Goal: Information Seeking & Learning: Learn about a topic

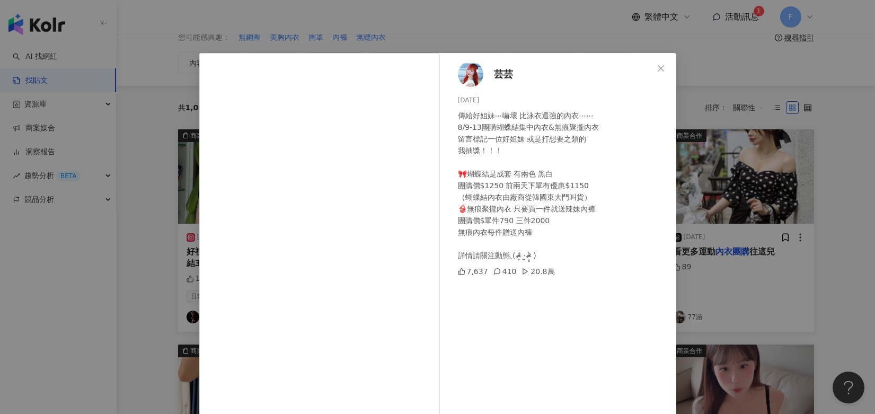
click at [656, 66] on icon "close" at bounding box center [660, 68] width 8 height 8
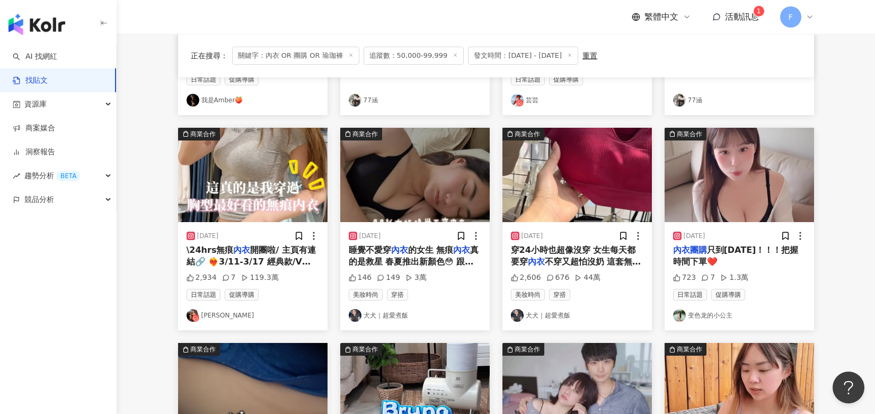
scroll to position [318, 0]
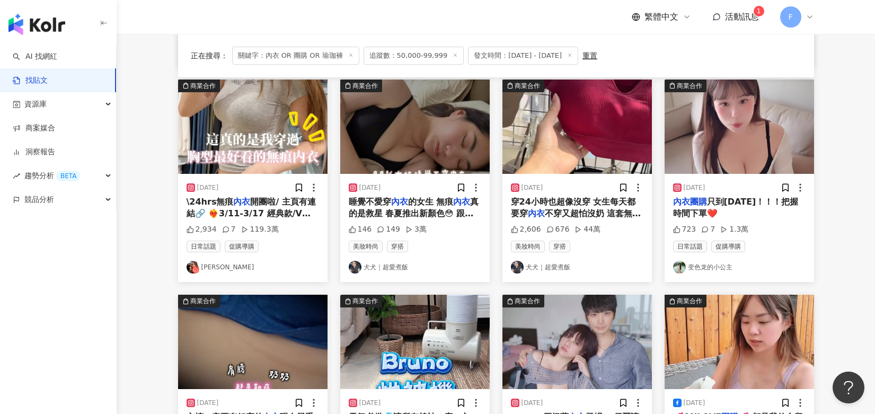
click at [397, 267] on link "犬犬｜超愛煮飯" at bounding box center [415, 267] width 132 height 13
click at [590, 134] on img at bounding box center [576, 126] width 149 height 94
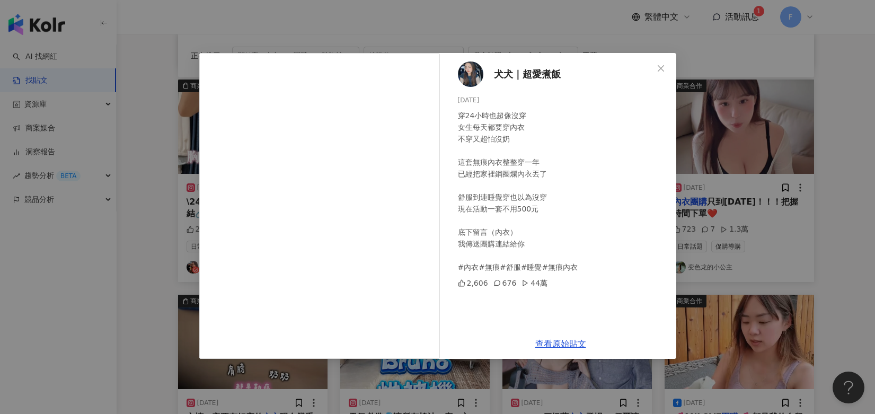
click at [659, 67] on icon "close" at bounding box center [660, 68] width 8 height 8
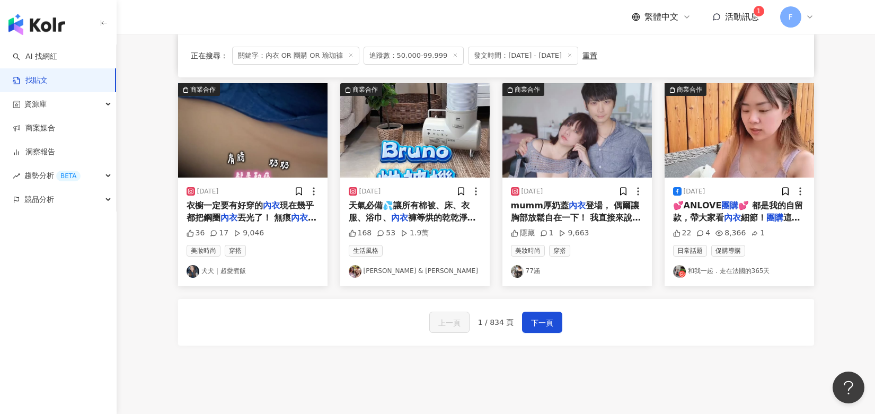
scroll to position [530, 0]
click at [542, 323] on span "下一頁" at bounding box center [542, 322] width 22 height 13
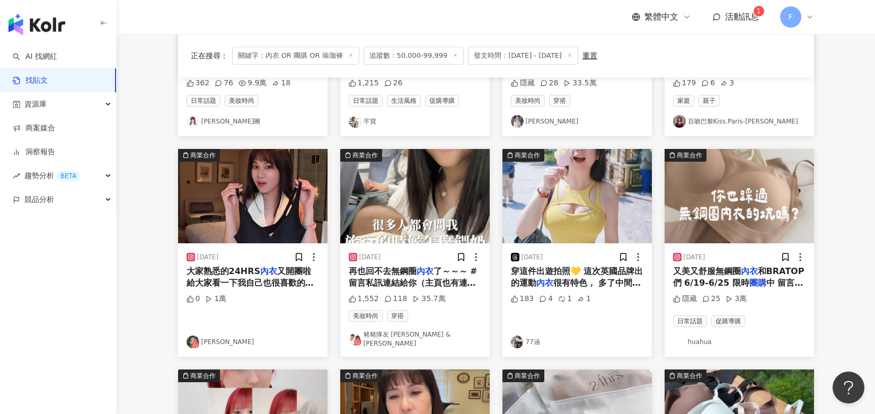
scroll to position [265, 0]
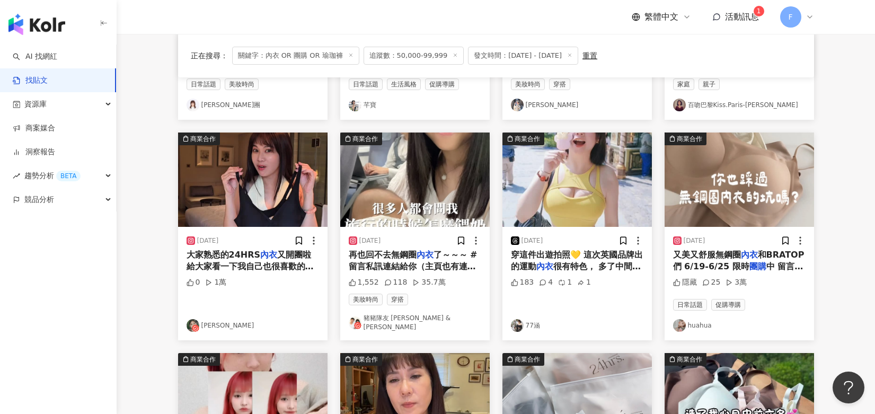
click at [420, 321] on link "豬豬隊友 Scott & Wendy" at bounding box center [415, 323] width 132 height 18
click at [438, 202] on img at bounding box center [414, 179] width 149 height 94
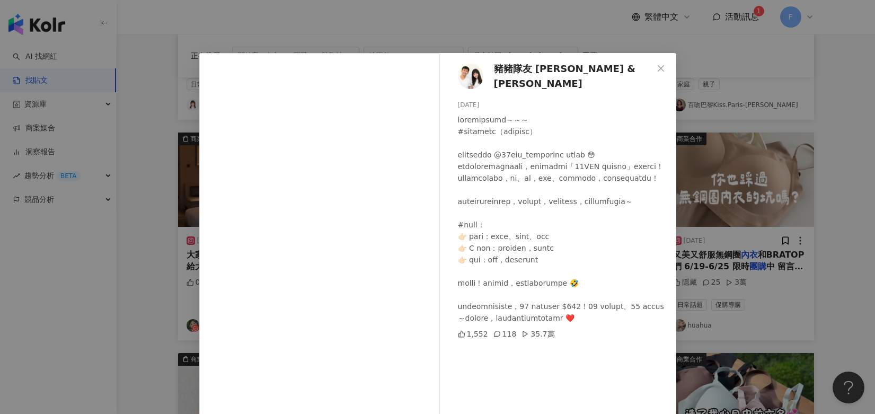
click at [652, 65] on span "Close" at bounding box center [660, 68] width 21 height 8
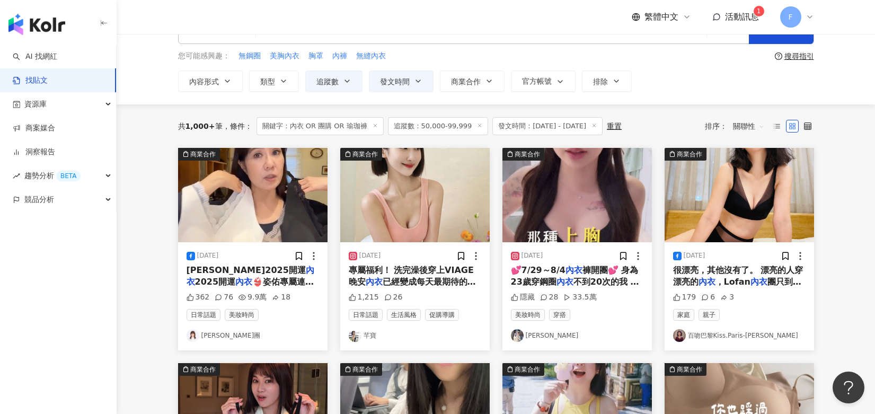
scroll to position [53, 0]
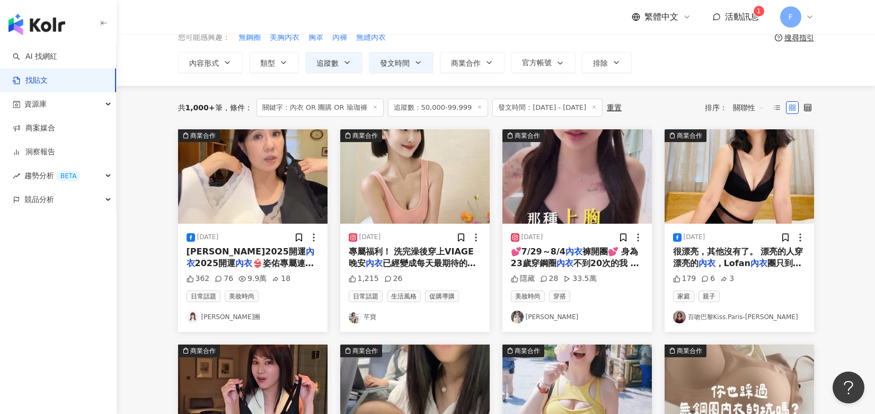
click at [610, 260] on span "不到20次的我 穿有鋼圈" at bounding box center [575, 269] width 128 height 22
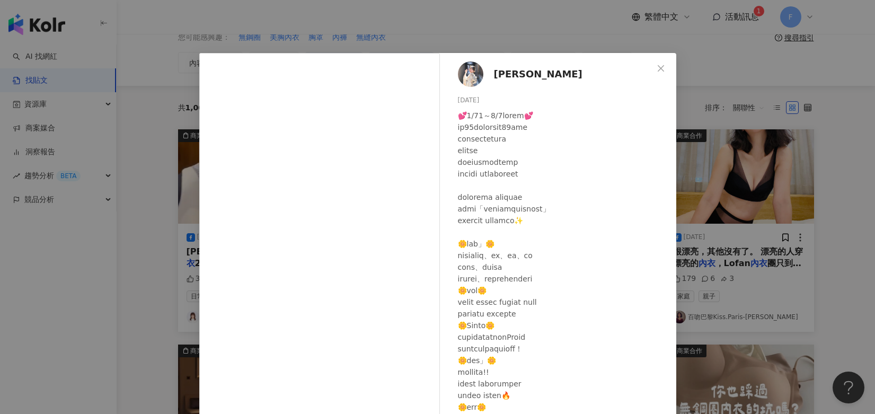
click at [656, 68] on icon "close" at bounding box center [660, 68] width 8 height 8
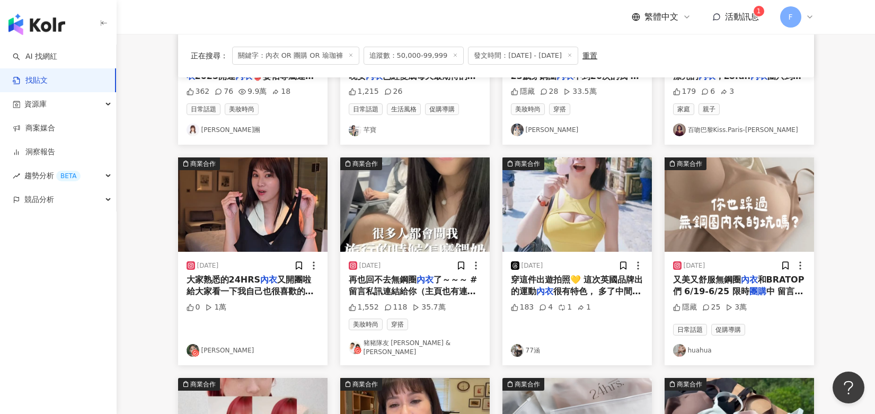
scroll to position [265, 0]
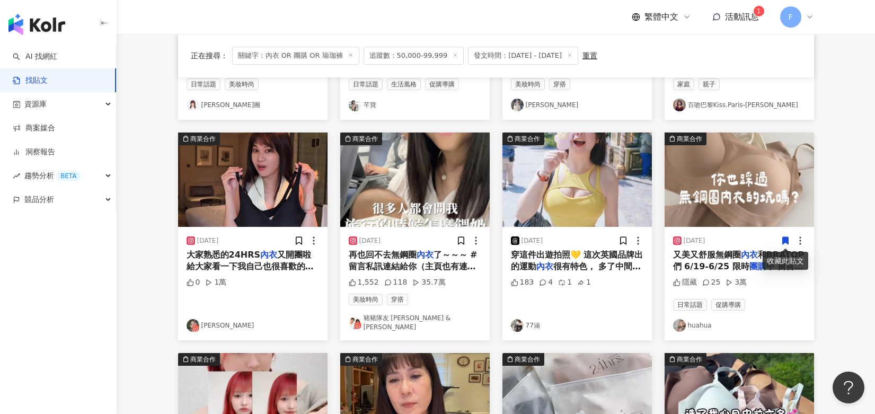
click at [721, 202] on img at bounding box center [738, 179] width 149 height 94
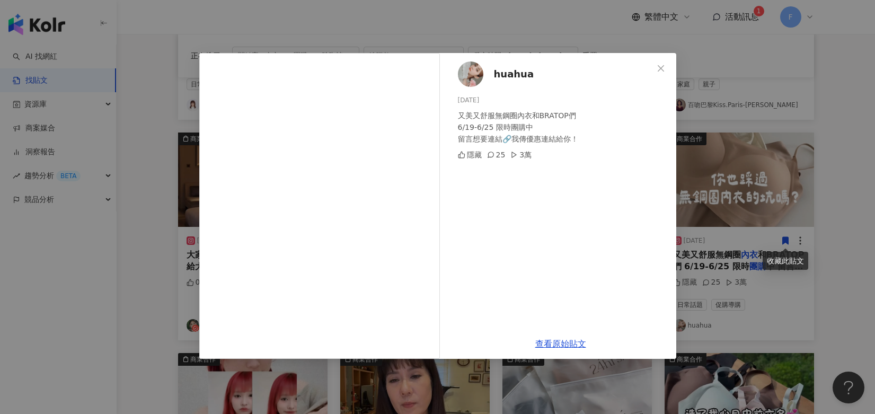
click at [663, 70] on icon "close" at bounding box center [660, 68] width 6 height 6
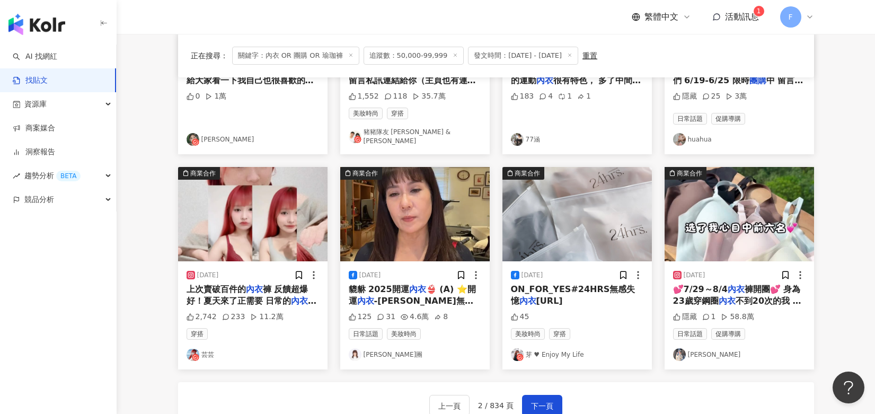
scroll to position [477, 0]
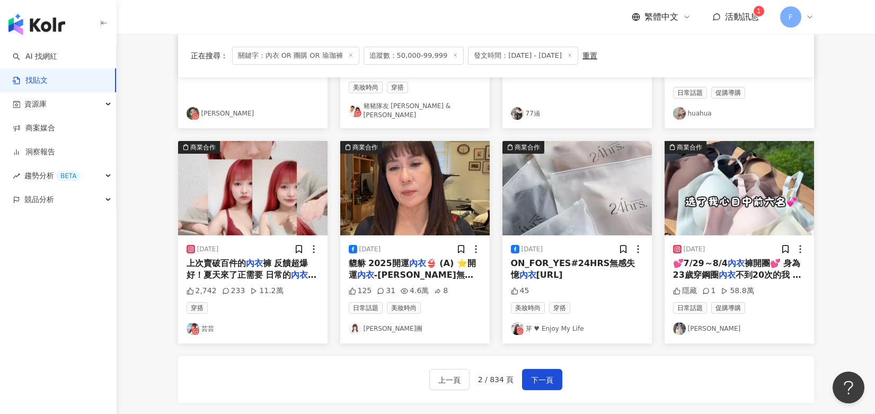
click at [538, 373] on span "下一頁" at bounding box center [542, 379] width 22 height 13
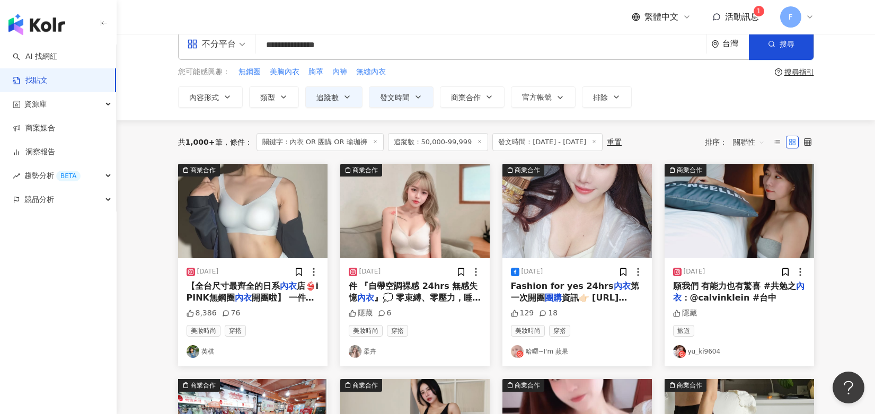
scroll to position [0, 0]
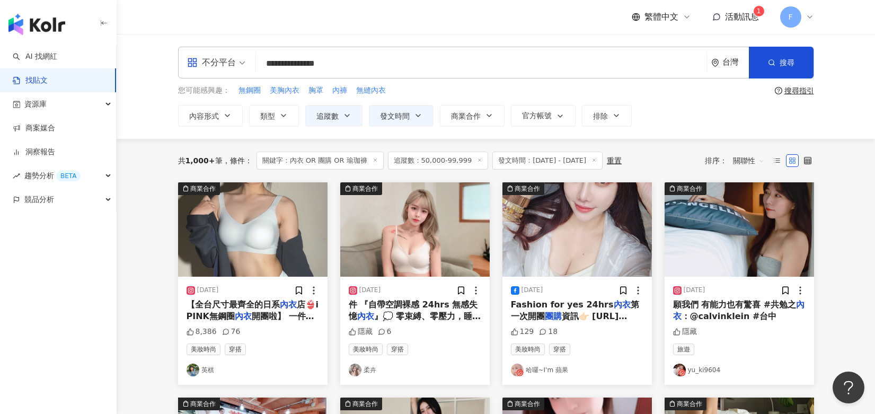
click at [560, 369] on link "哈囉~I'm 蘋果" at bounding box center [577, 369] width 132 height 13
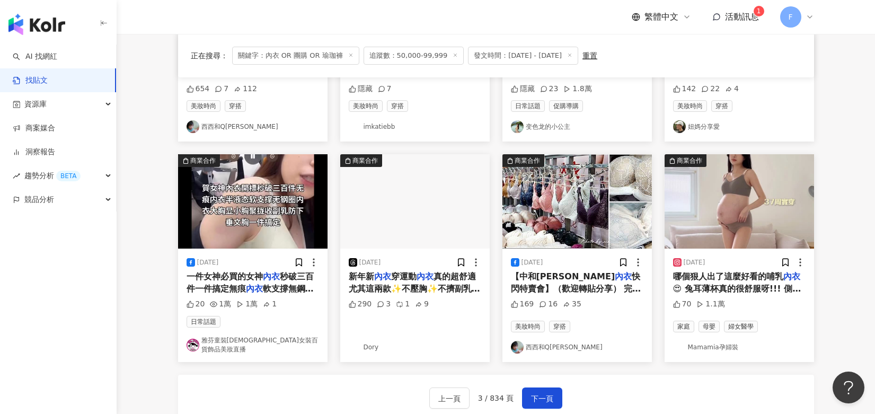
scroll to position [605, 0]
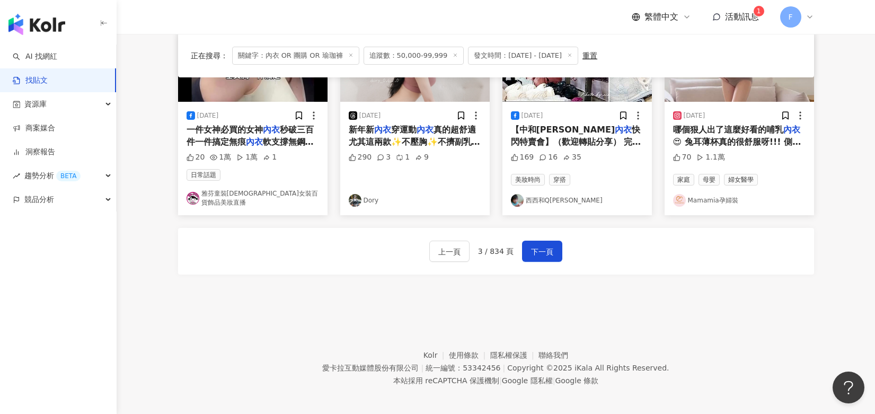
click at [547, 245] on span "下一頁" at bounding box center [542, 251] width 22 height 13
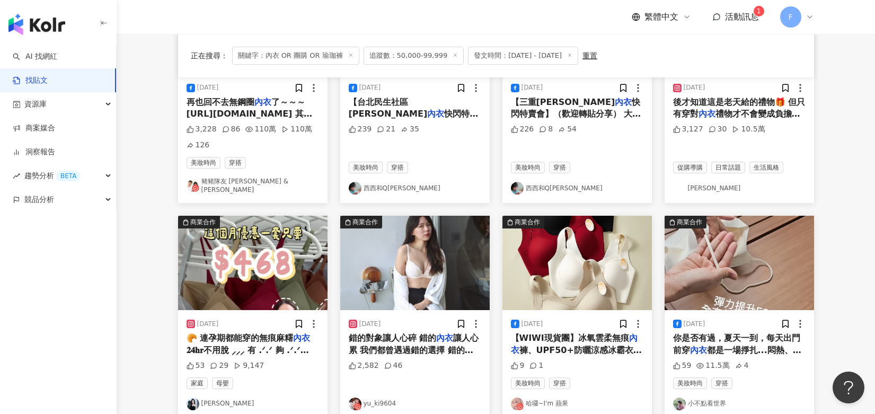
scroll to position [0, 0]
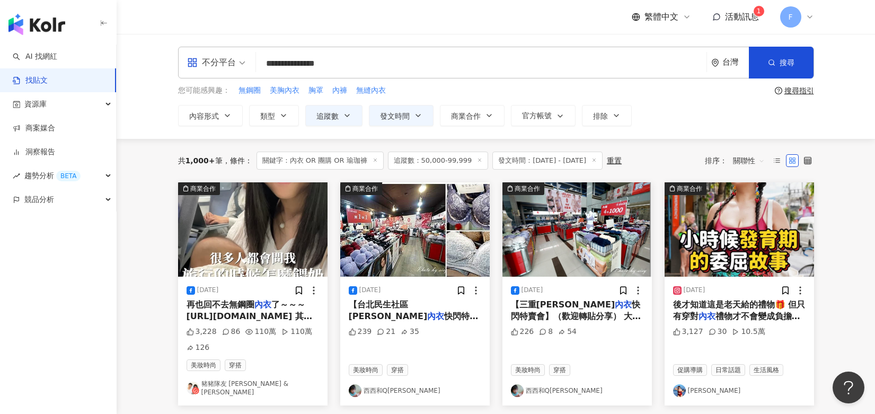
drag, startPoint x: 282, startPoint y: 67, endPoint x: 271, endPoint y: 68, distance: 11.7
click at [271, 68] on input "**********" at bounding box center [481, 63] width 442 height 23
click at [281, 68] on input "**********" at bounding box center [481, 63] width 442 height 23
drag, startPoint x: 282, startPoint y: 64, endPoint x: 263, endPoint y: 63, distance: 18.6
click at [263, 63] on input "**********" at bounding box center [481, 63] width 442 height 23
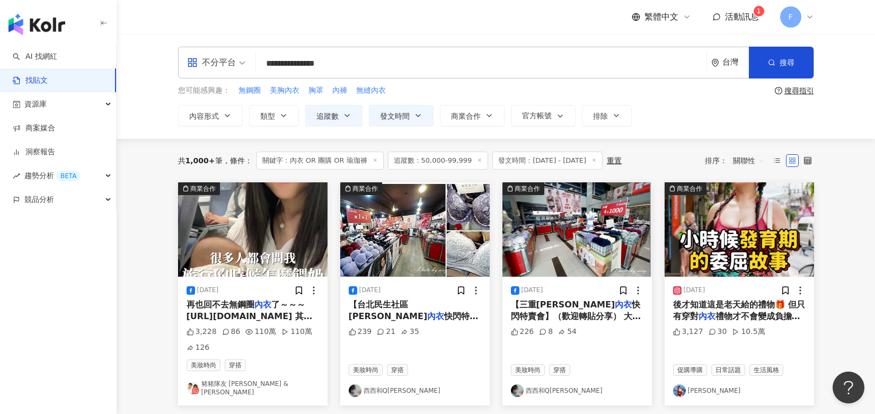
drag, startPoint x: 356, startPoint y: 64, endPoint x: 331, endPoint y: 64, distance: 25.4
click at [331, 64] on input "**********" at bounding box center [481, 63] width 442 height 23
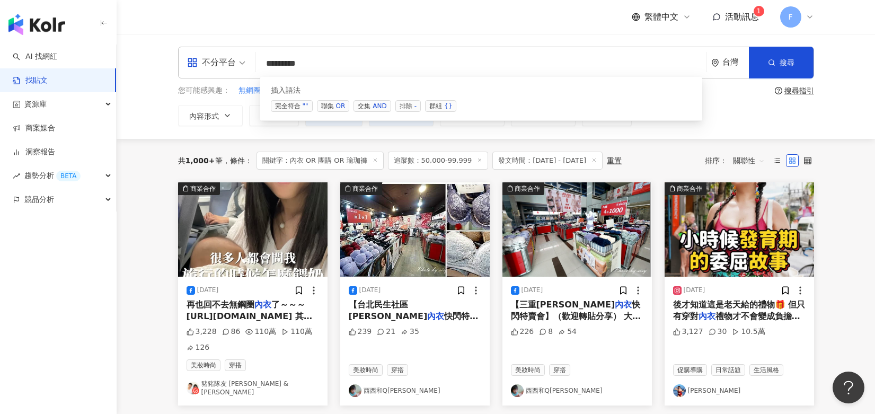
click at [774, 62] on icon "button" at bounding box center [771, 62] width 7 height 7
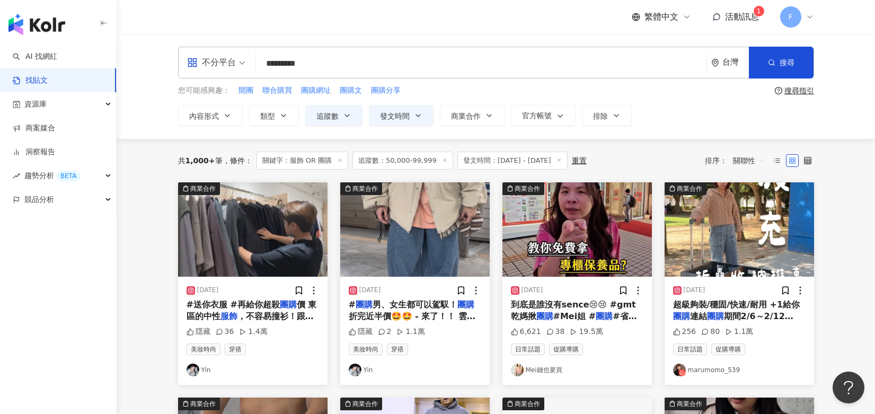
click at [333, 61] on input "********" at bounding box center [481, 63] width 442 height 23
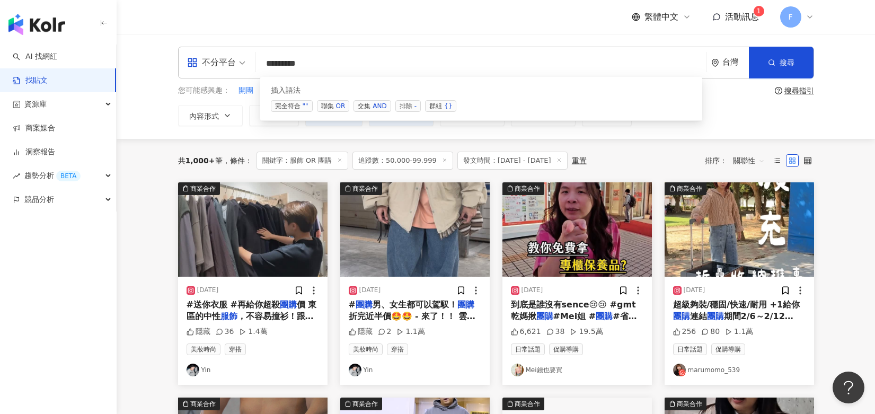
click at [340, 105] on div "OR" at bounding box center [341, 106] width 10 height 11
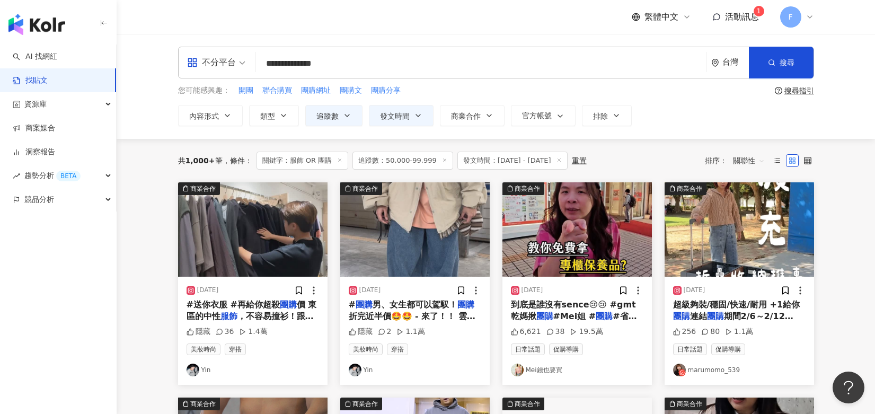
type input "**********"
click at [768, 78] on div "**********" at bounding box center [496, 86] width 678 height 79
click at [768, 55] on button "搜尋" at bounding box center [780, 63] width 65 height 32
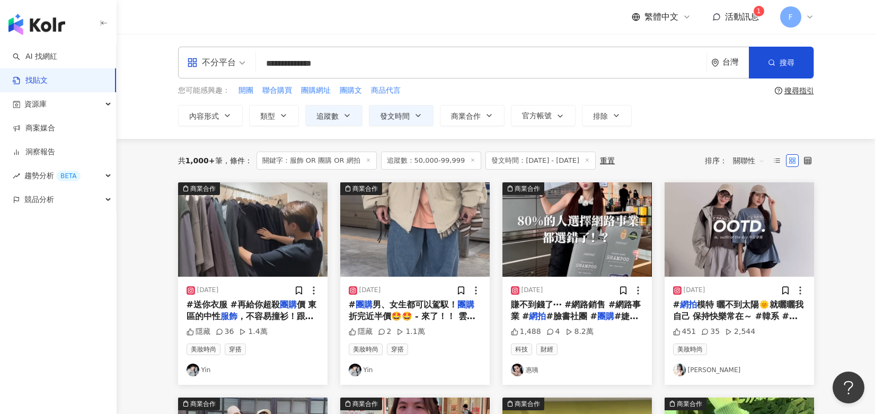
scroll to position [53, 0]
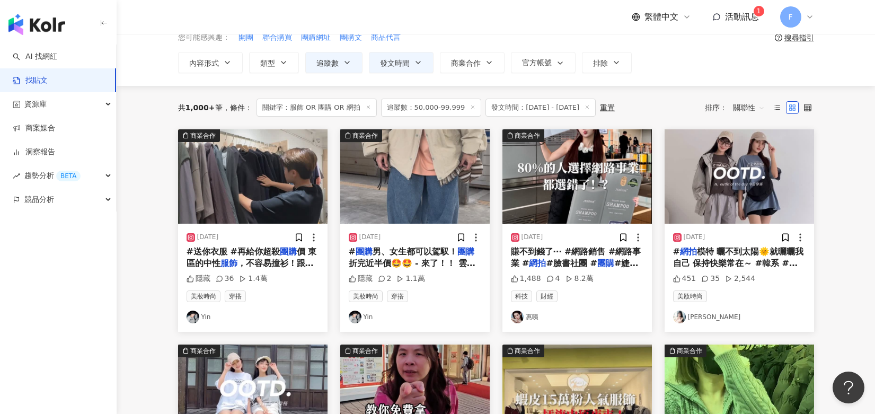
click at [532, 315] on link "惠咦" at bounding box center [577, 316] width 132 height 13
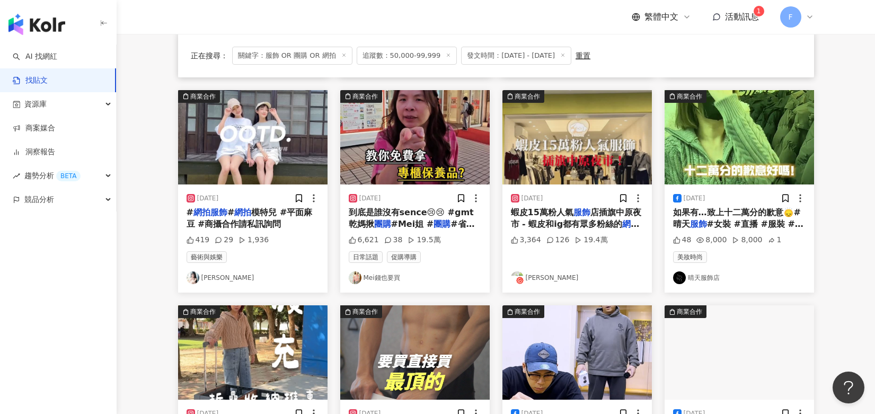
scroll to position [318, 0]
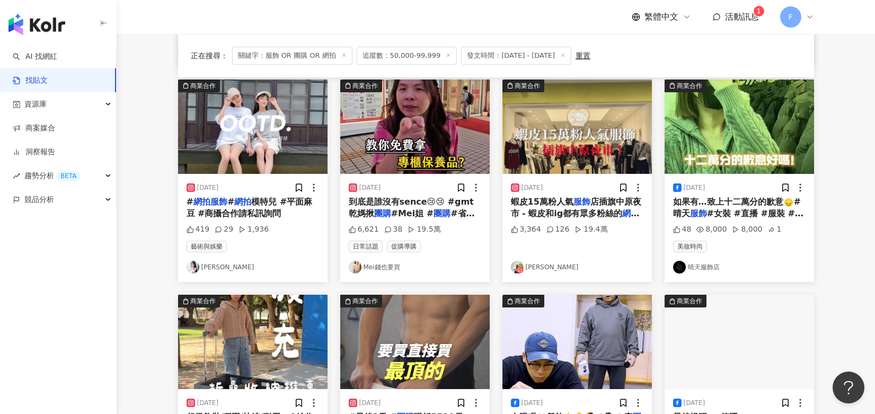
click at [210, 270] on link "Hani軒穎" at bounding box center [252, 267] width 132 height 13
click at [263, 140] on img at bounding box center [252, 126] width 149 height 94
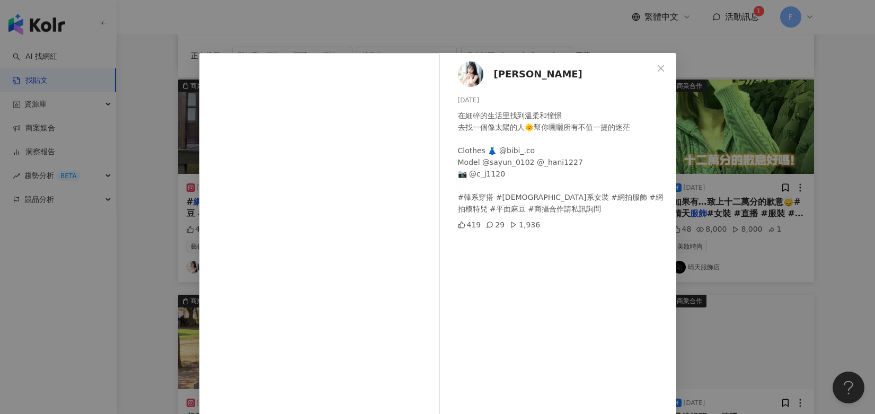
click at [656, 66] on icon "close" at bounding box center [660, 68] width 8 height 8
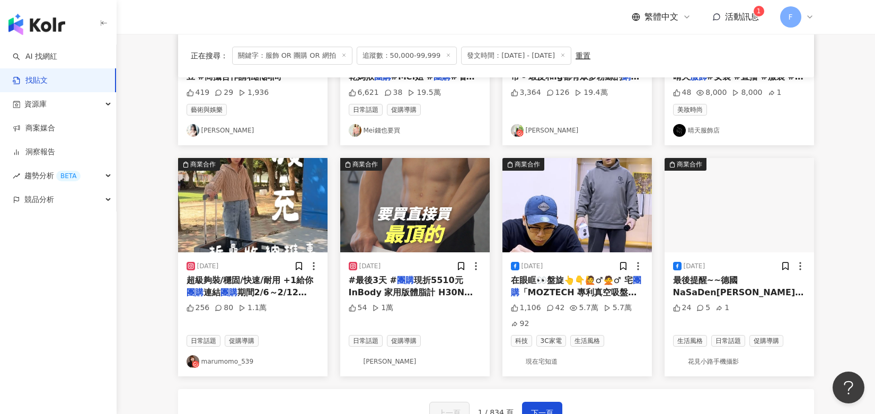
scroll to position [477, 0]
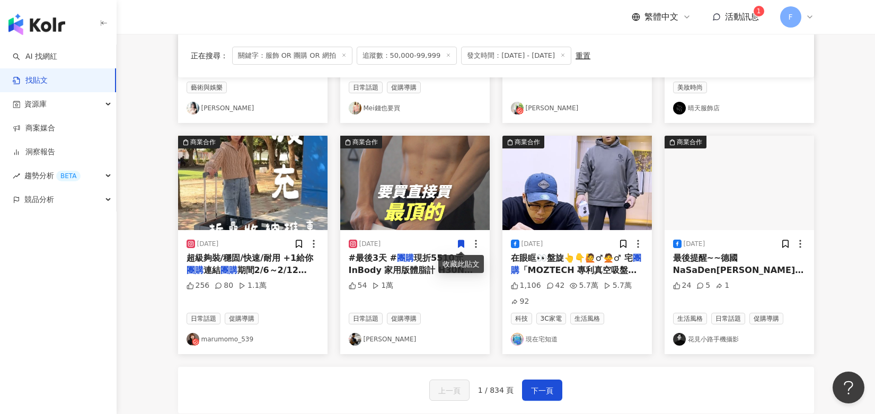
drag, startPoint x: 536, startPoint y: 386, endPoint x: 502, endPoint y: 359, distance: 43.0
click at [502, 359] on div "商業合作 2025/2/3 #送你衣服 #再給你超殺 團購 價 東區的中性 服飾 ，不容易撞衫！跟老闆拿到近半價的價格⋯ - ⚠️影片價格有錯誤！更正正確金額…" at bounding box center [496, 59] width 636 height 708
click at [413, 272] on span "現折5510元 InBody 家用版體脂計 H30NWi" at bounding box center [413, 264] width 128 height 22
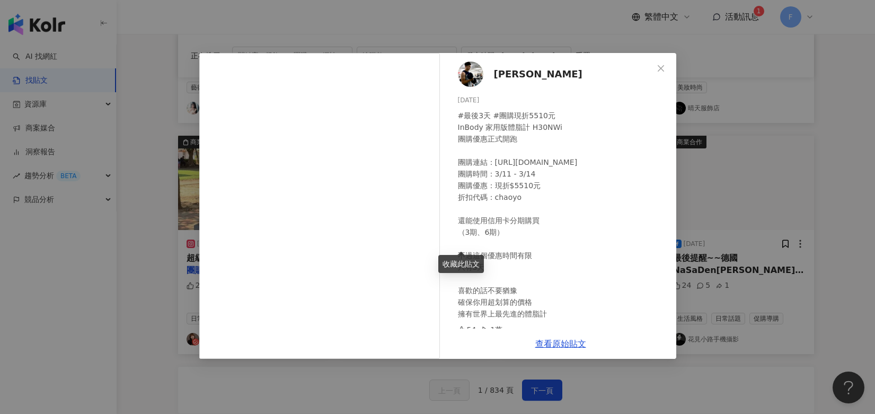
click at [516, 76] on span "CYFIT兆佑" at bounding box center [538, 74] width 88 height 15
click at [517, 75] on span "CYFIT兆佑" at bounding box center [538, 74] width 88 height 15
click at [657, 67] on icon "close" at bounding box center [660, 68] width 8 height 8
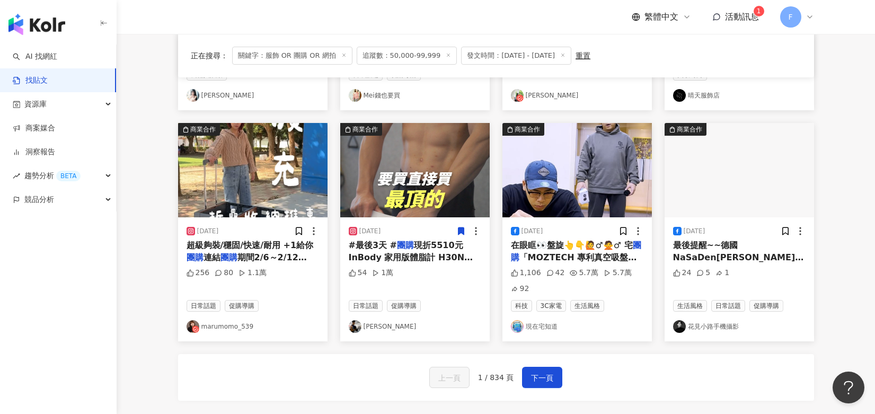
scroll to position [530, 0]
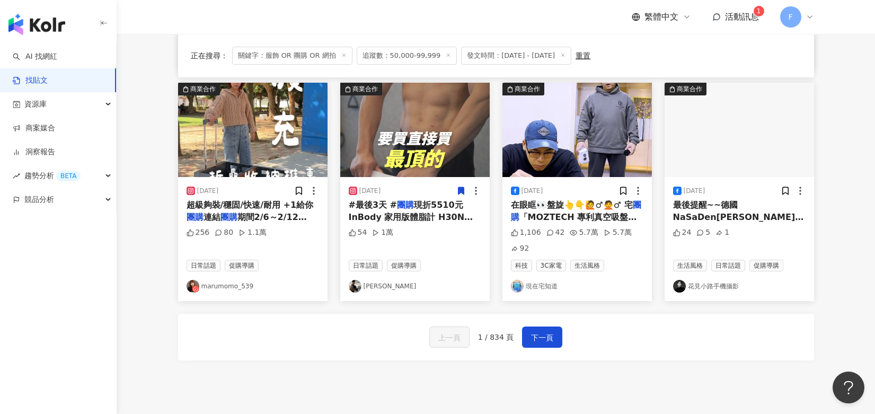
click at [526, 337] on button "下一頁" at bounding box center [542, 336] width 40 height 21
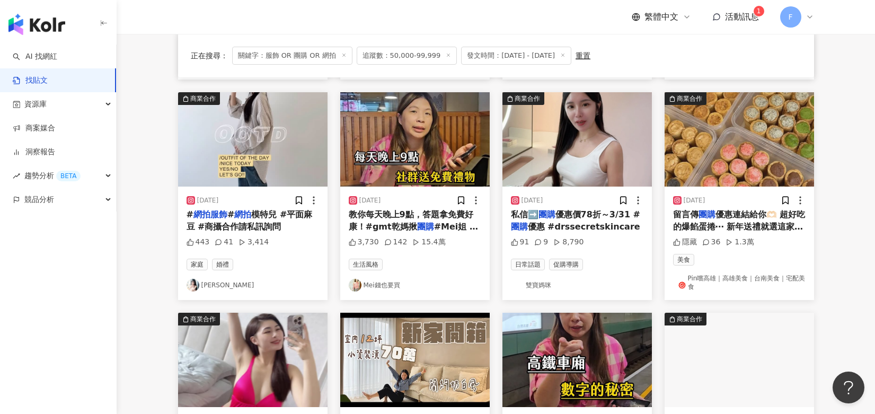
scroll to position [323, 0]
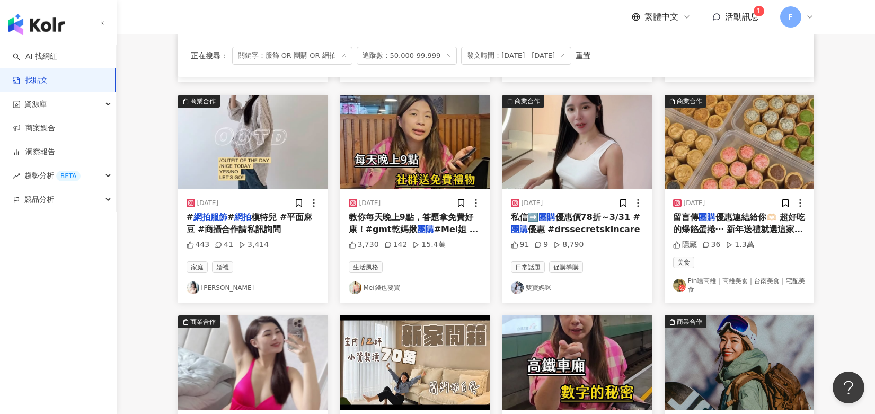
click at [545, 283] on link "雙寶媽咪" at bounding box center [577, 287] width 132 height 13
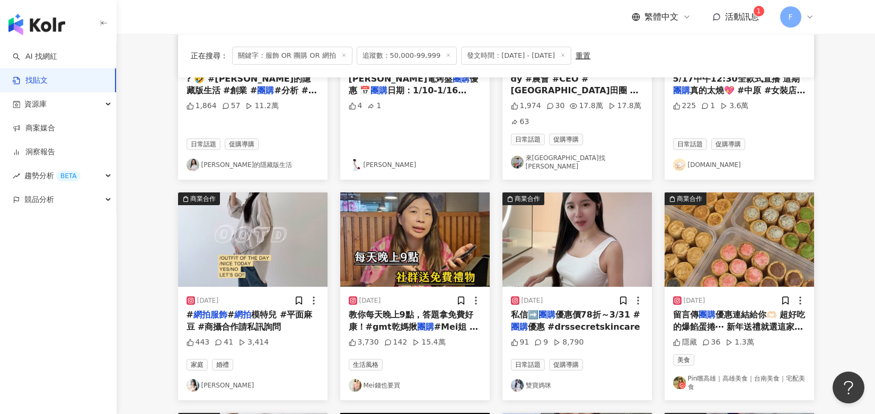
scroll to position [164, 0]
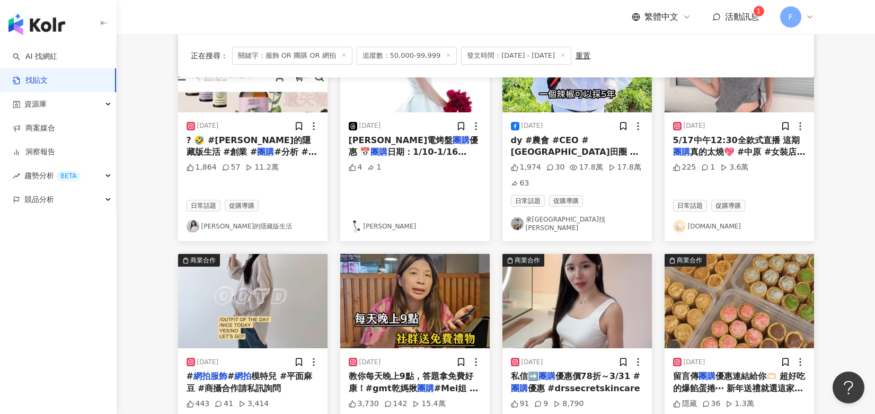
click at [246, 220] on link "雪倫的隱藏版生活" at bounding box center [252, 226] width 132 height 13
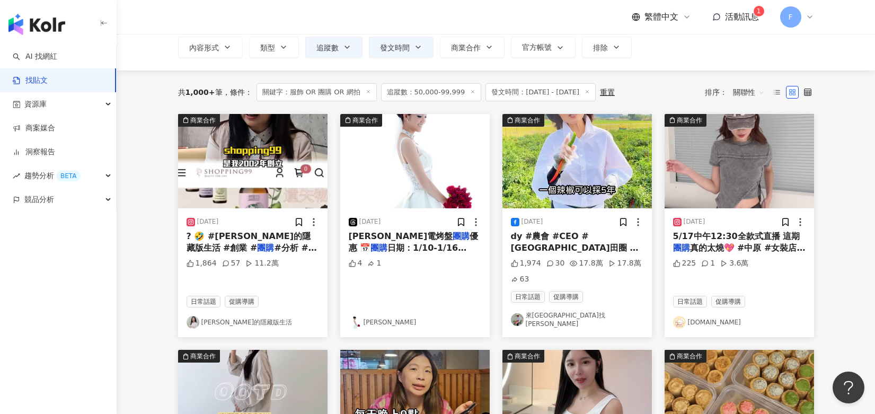
scroll to position [58, 0]
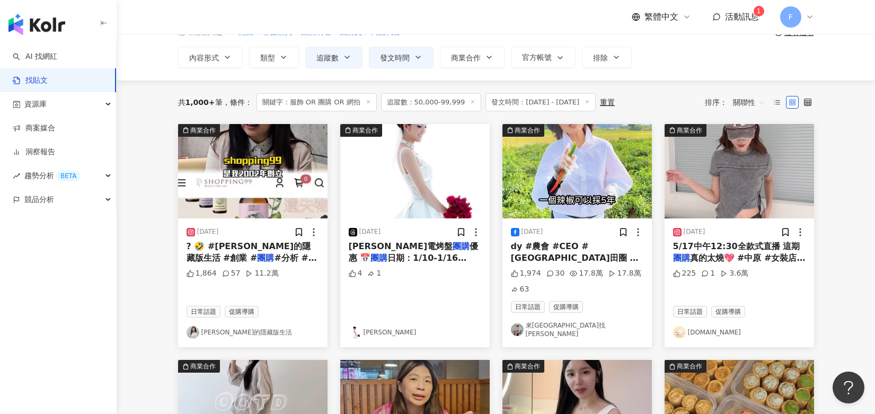
click at [262, 163] on img at bounding box center [252, 171] width 149 height 94
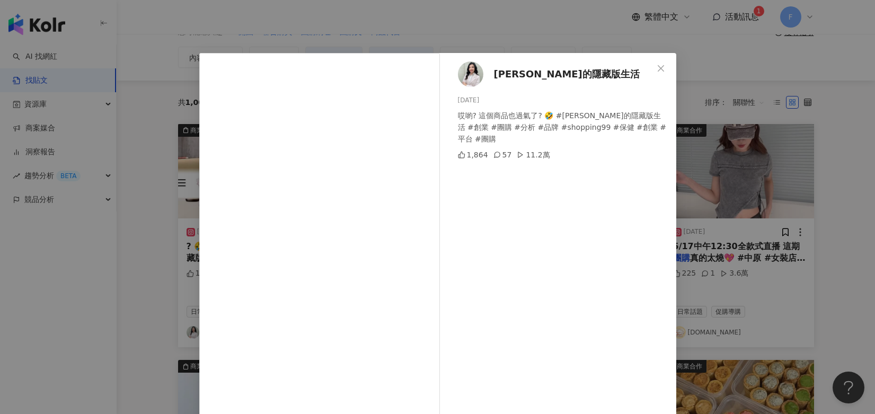
click at [657, 67] on icon "close" at bounding box center [660, 68] width 6 height 6
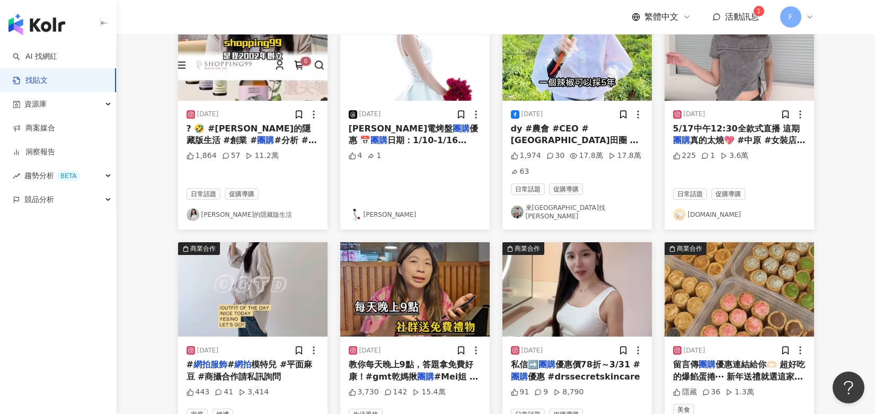
scroll to position [217, 0]
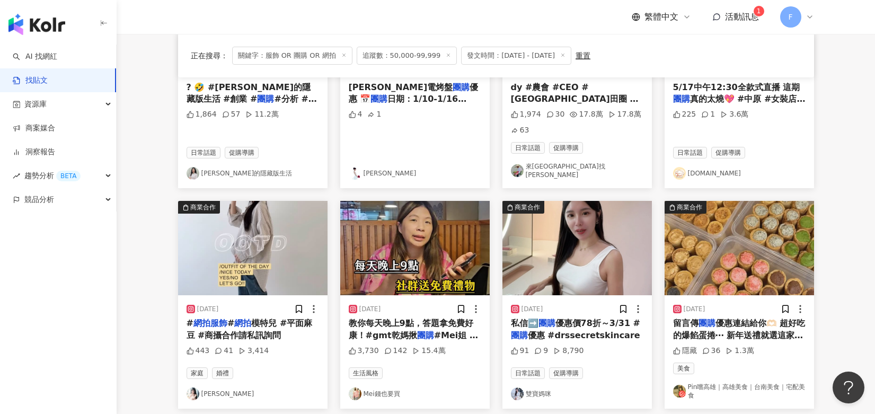
click at [588, 227] on img at bounding box center [576, 248] width 149 height 94
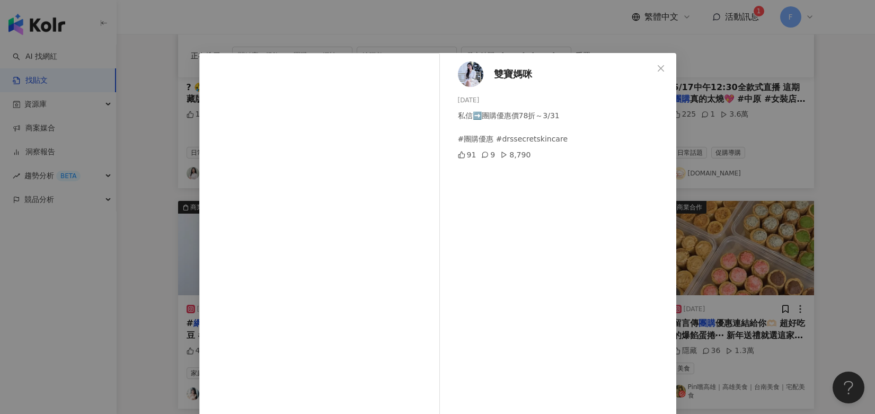
click at [650, 63] on button "Close" at bounding box center [660, 68] width 21 height 21
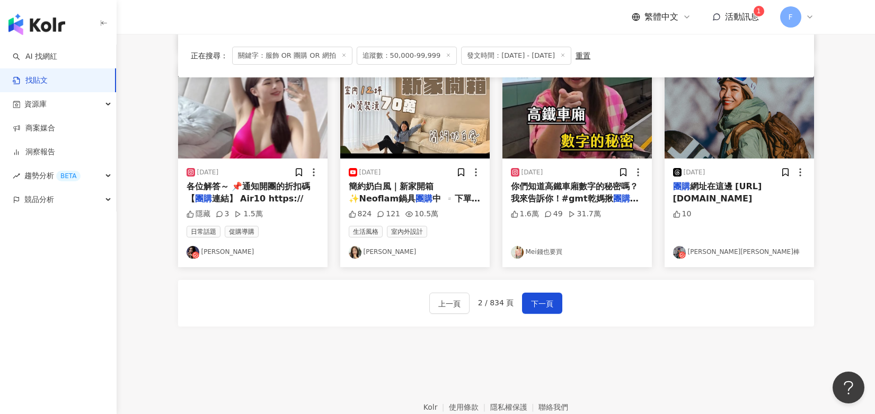
scroll to position [626, 0]
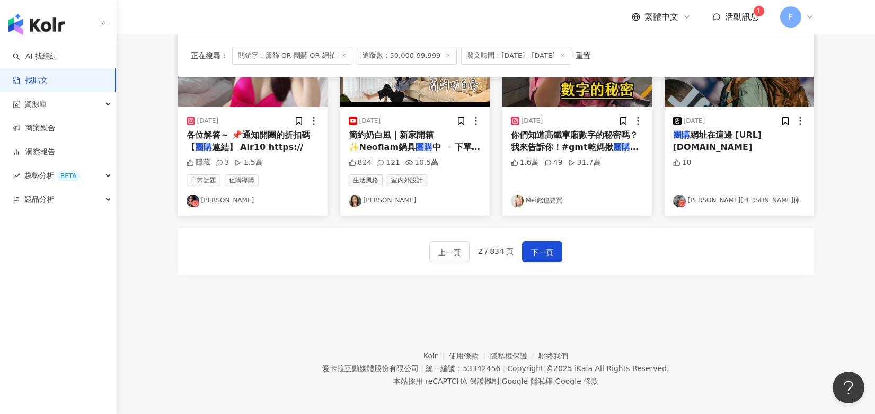
click at [551, 252] on button "下一頁" at bounding box center [542, 251] width 40 height 21
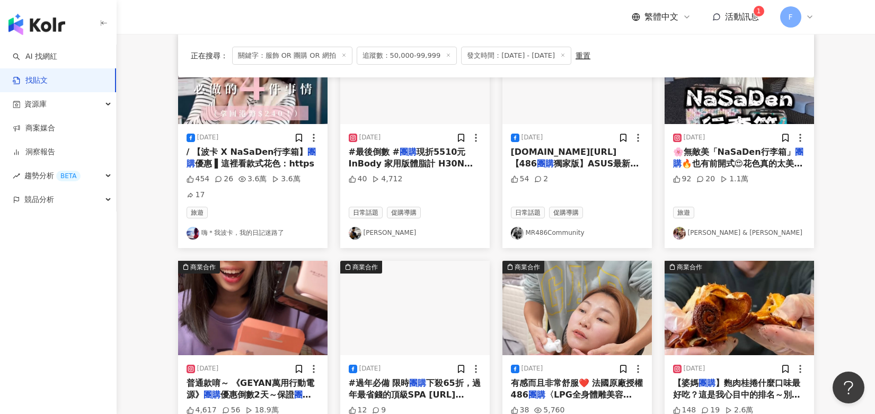
scroll to position [128, 0]
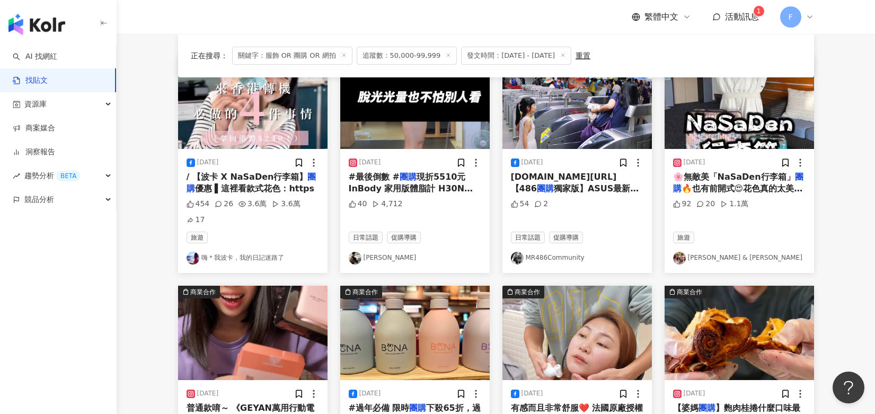
click at [733, 124] on img at bounding box center [738, 102] width 149 height 94
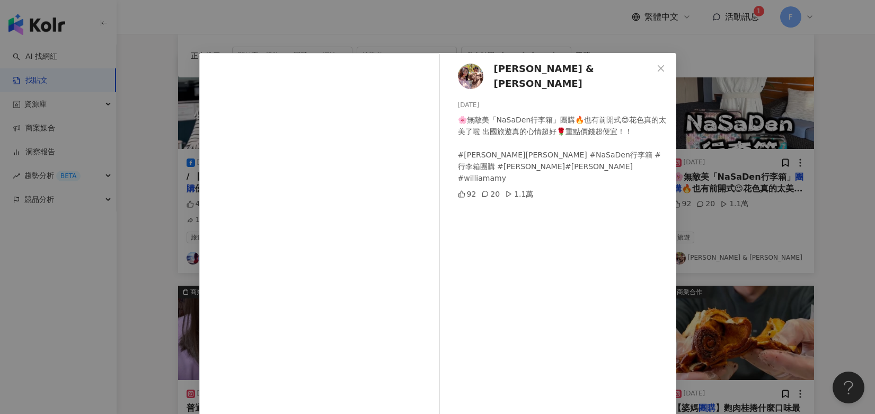
click at [660, 68] on icon "close" at bounding box center [660, 68] width 8 height 8
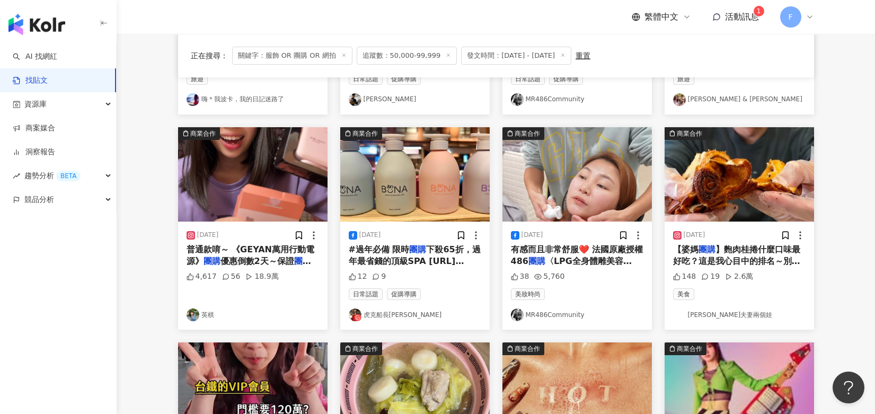
scroll to position [287, 0]
click at [242, 155] on img at bounding box center [252, 174] width 149 height 94
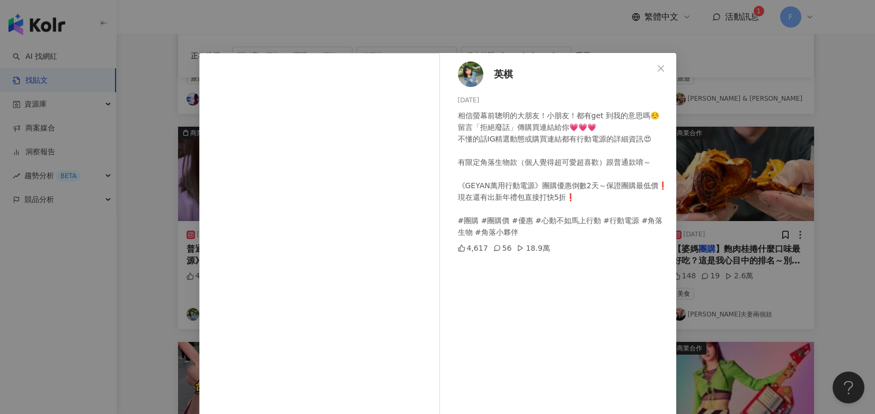
click at [663, 68] on span "Close" at bounding box center [660, 68] width 21 height 8
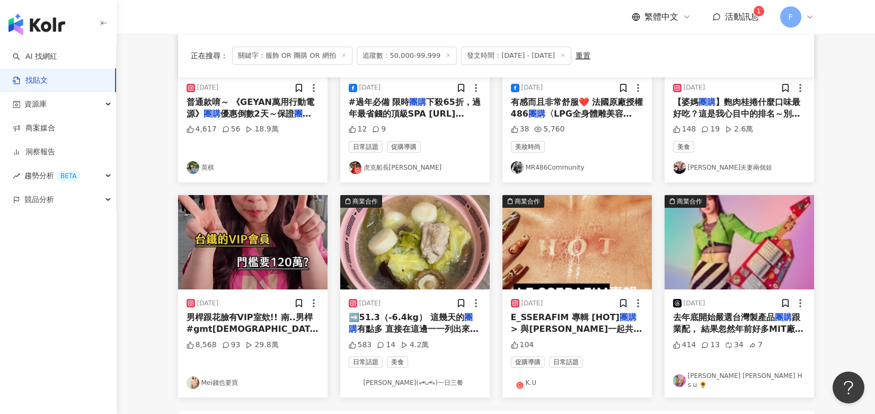
scroll to position [498, 0]
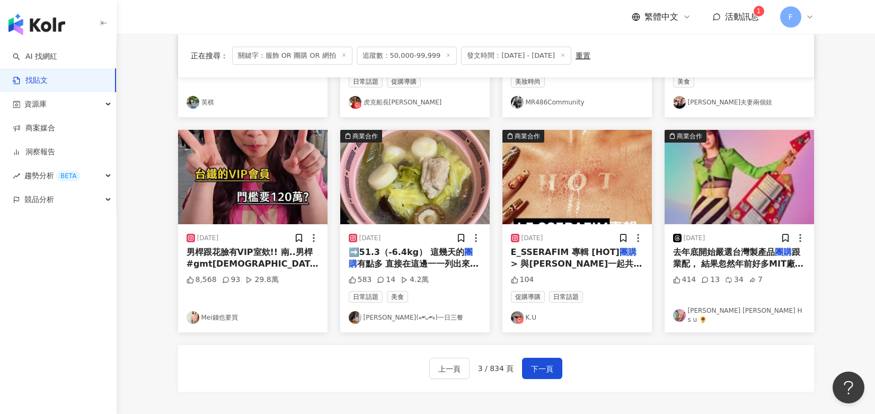
click at [548, 362] on span "下一頁" at bounding box center [542, 368] width 22 height 13
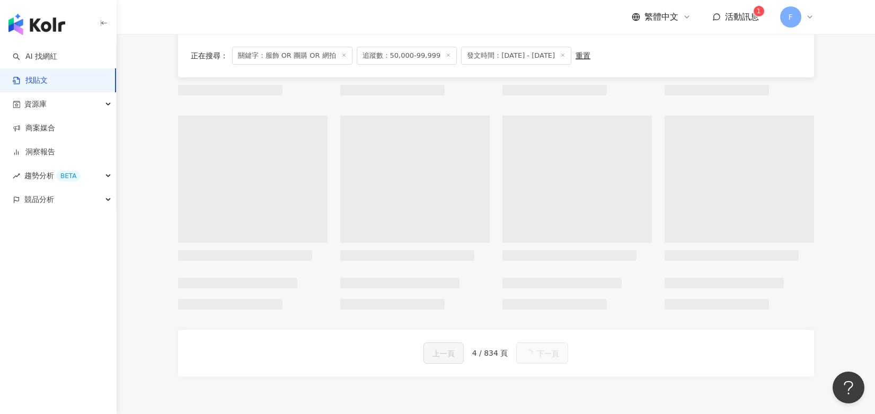
scroll to position [514, 0]
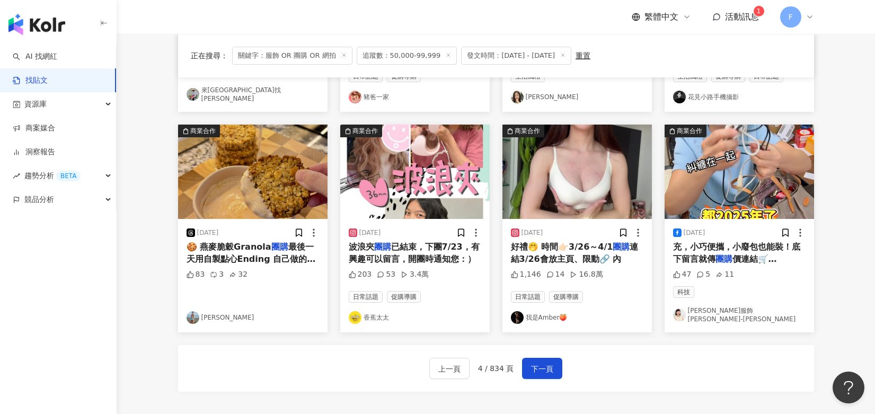
click at [556, 311] on link "我是Amber🍑" at bounding box center [577, 317] width 132 height 13
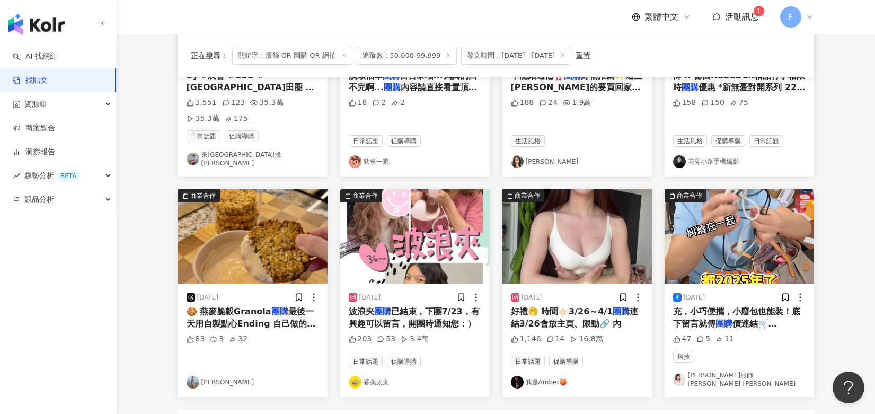
scroll to position [461, 0]
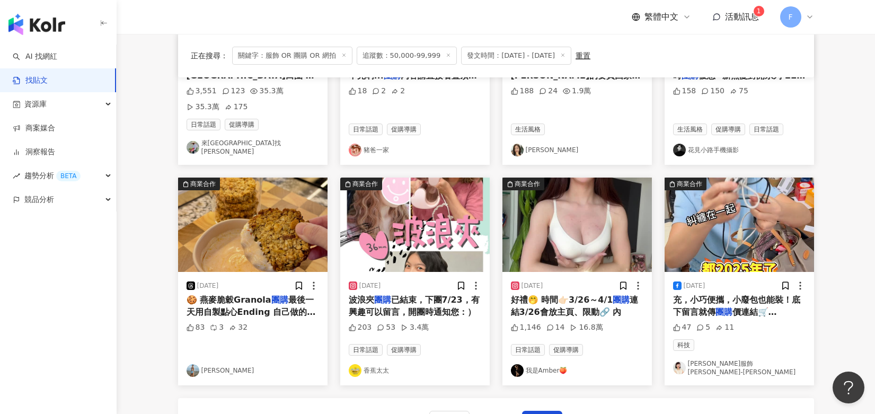
click at [594, 231] on img at bounding box center [576, 224] width 149 height 94
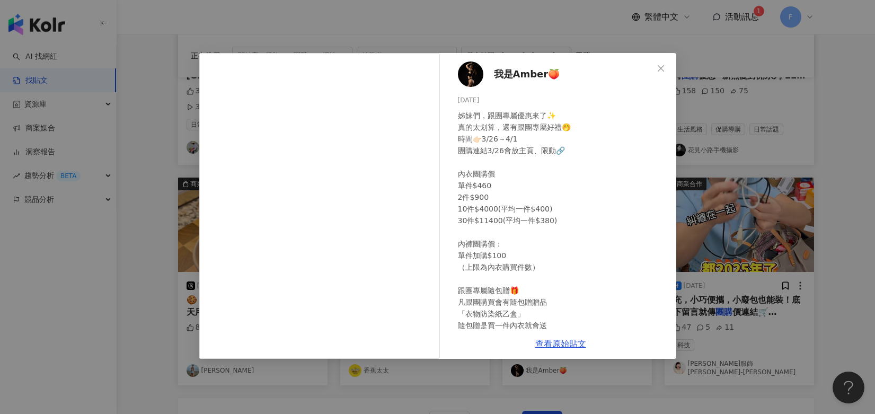
click at [657, 70] on icon "close" at bounding box center [660, 68] width 8 height 8
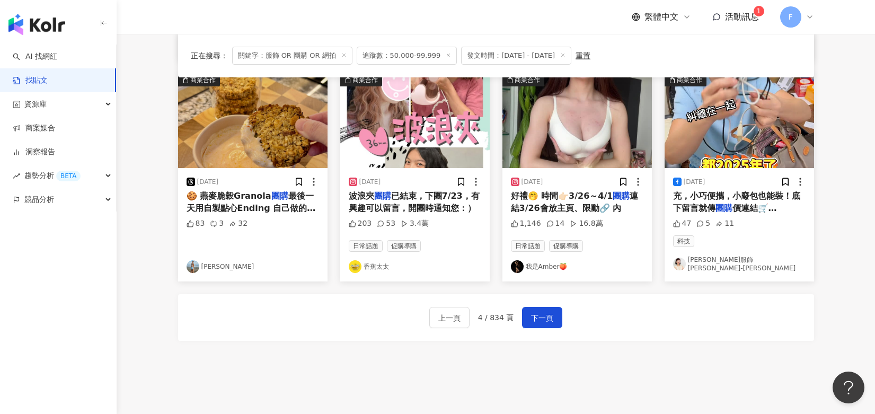
scroll to position [567, 0]
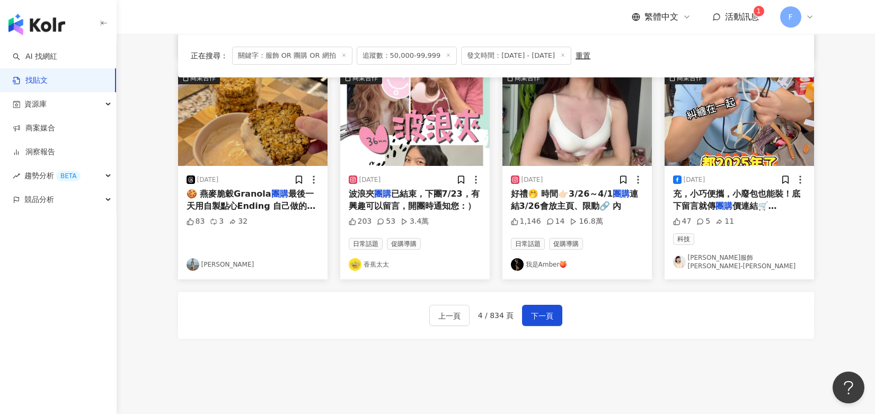
click at [542, 309] on span "下一頁" at bounding box center [542, 315] width 22 height 13
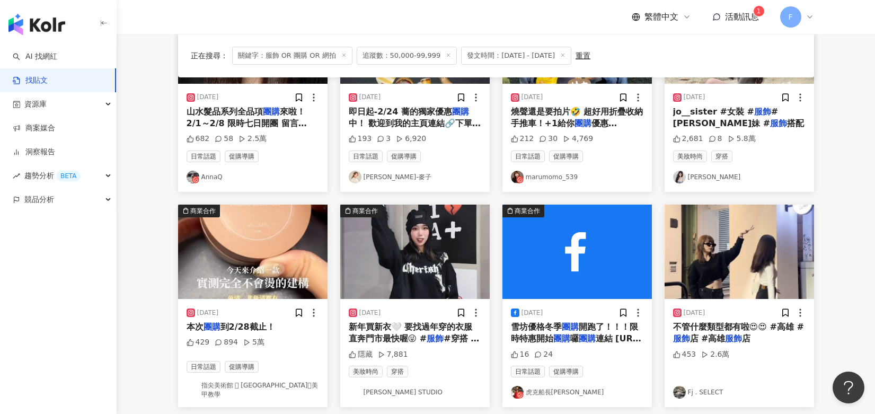
scroll to position [128, 0]
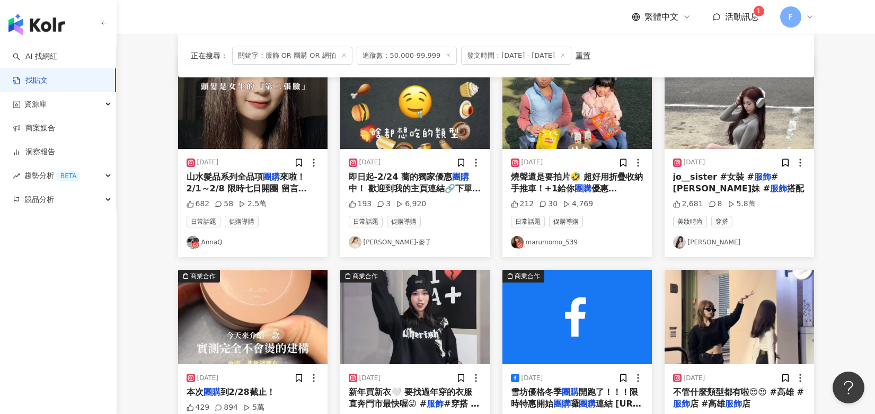
click at [732, 136] on img at bounding box center [738, 102] width 149 height 94
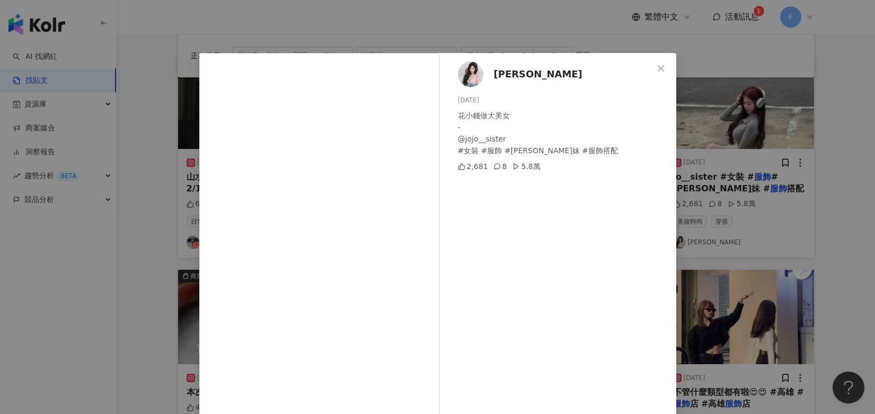
click at [505, 81] on span "曾思喬" at bounding box center [538, 74] width 88 height 15
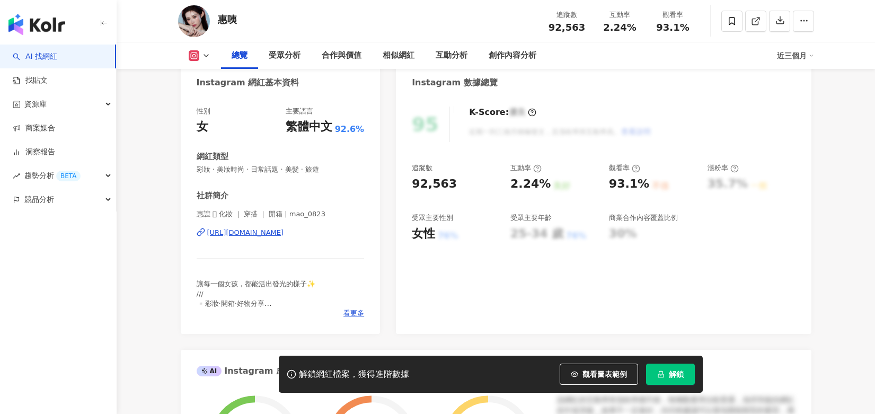
click at [284, 237] on div "https://www.instagram.com/mao_0823/" at bounding box center [245, 233] width 77 height 10
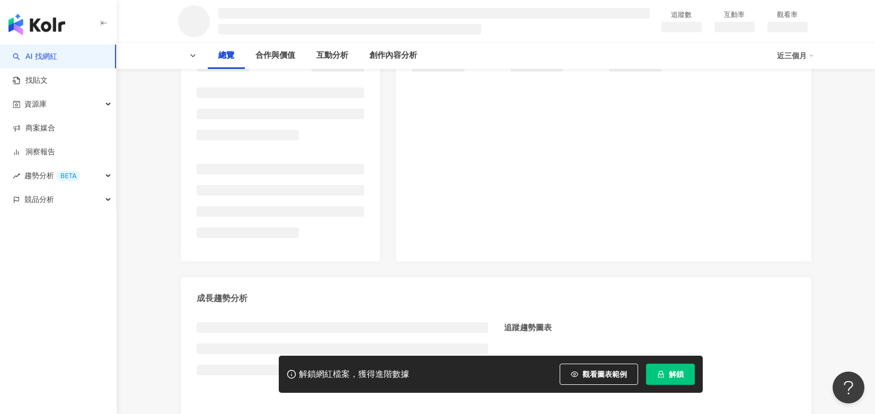
scroll to position [159, 0]
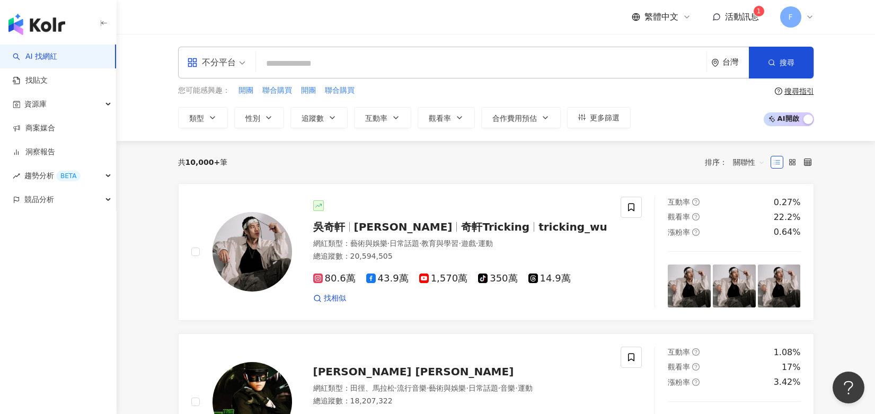
click at [300, 60] on input "search" at bounding box center [481, 63] width 442 height 20
click at [329, 64] on input "search" at bounding box center [481, 63] width 442 height 20
type input "*"
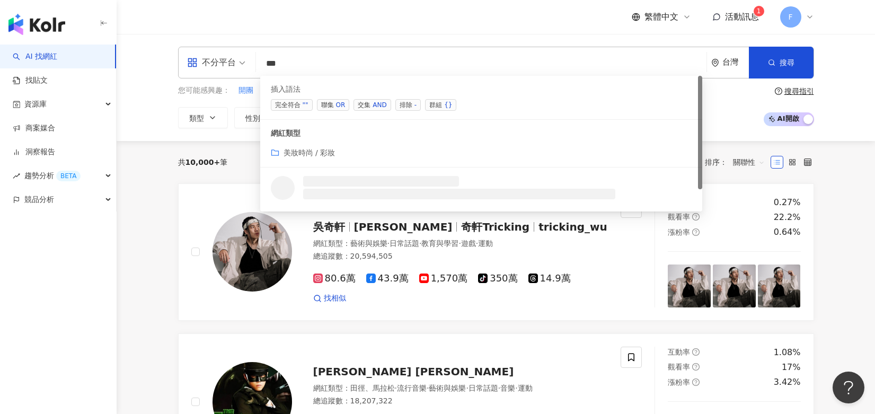
click at [339, 108] on div "OR" at bounding box center [341, 105] width 10 height 11
click at [336, 104] on div "OR" at bounding box center [341, 105] width 10 height 11
click at [333, 99] on span "聯集 OR" at bounding box center [333, 105] width 33 height 12
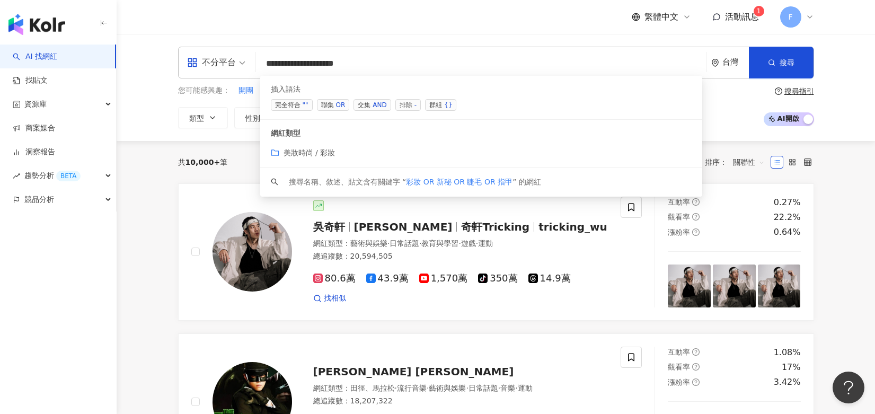
click at [333, 105] on span "聯集 OR" at bounding box center [333, 105] width 33 height 12
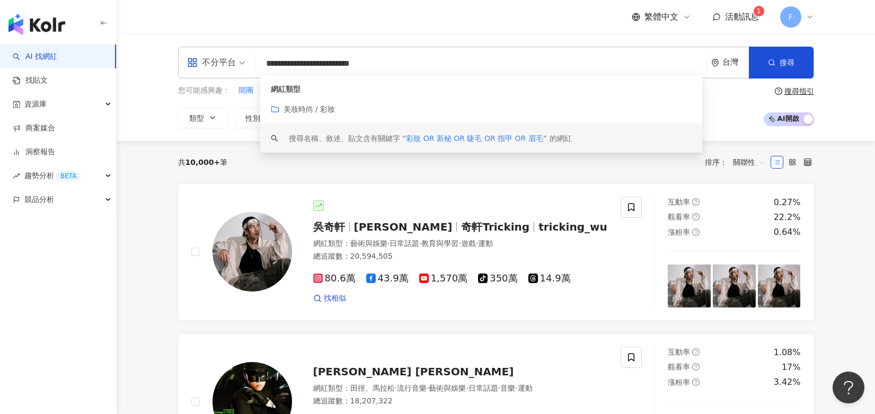
type input "**********"
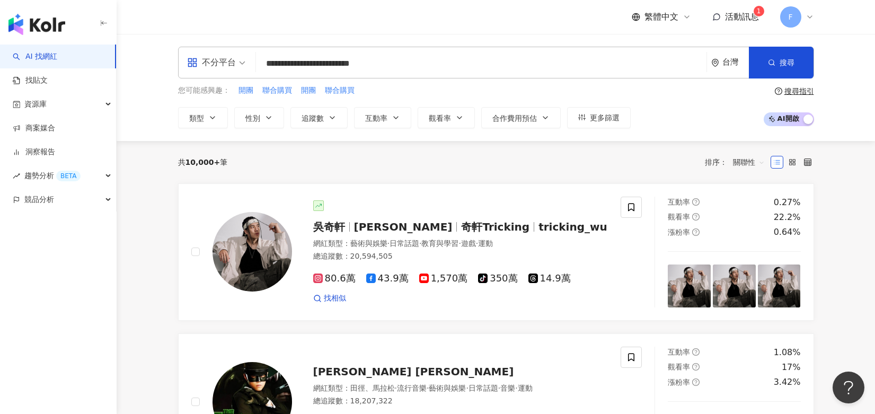
click at [506, 166] on div "共 10,000+ 筆 排序： 關聯性" at bounding box center [496, 162] width 636 height 17
click at [329, 112] on button "追蹤數" at bounding box center [318, 117] width 57 height 21
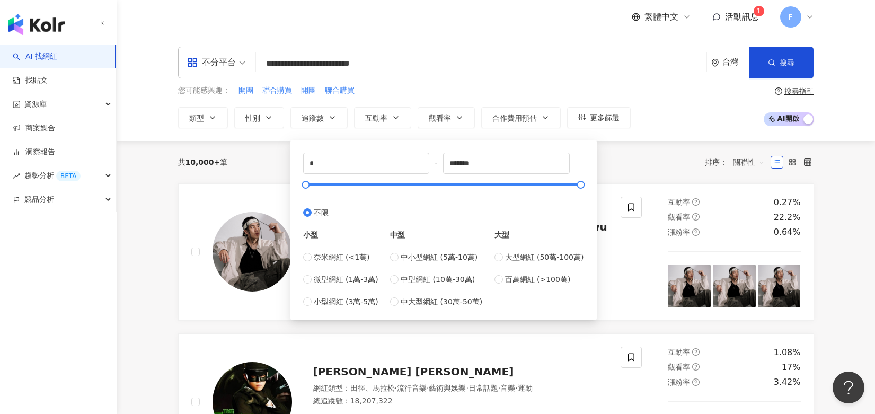
click at [431, 258] on span "中小型網紅 (5萬-10萬)" at bounding box center [438, 257] width 77 height 12
type input "*****"
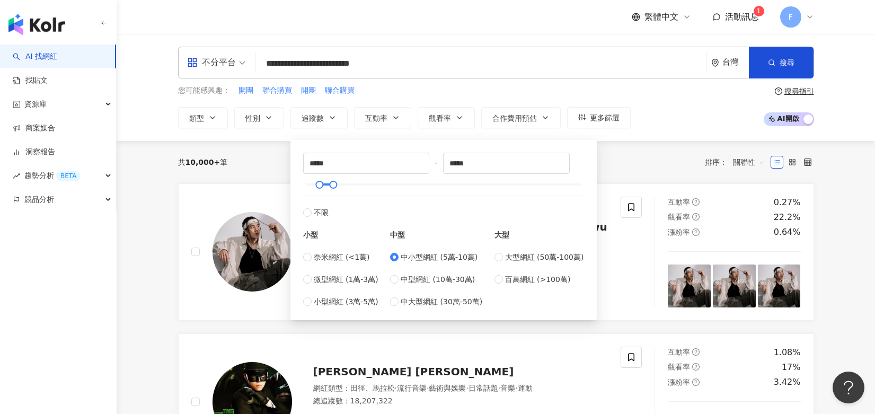
click at [765, 61] on button "搜尋" at bounding box center [780, 63] width 65 height 32
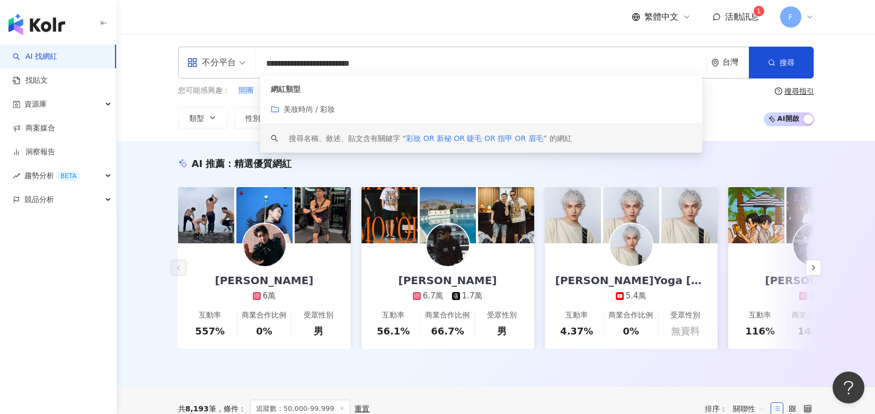
drag, startPoint x: 435, startPoint y: 68, endPoint x: 189, endPoint y: 63, distance: 246.4
click at [189, 63] on div "**********" at bounding box center [496, 63] width 636 height 32
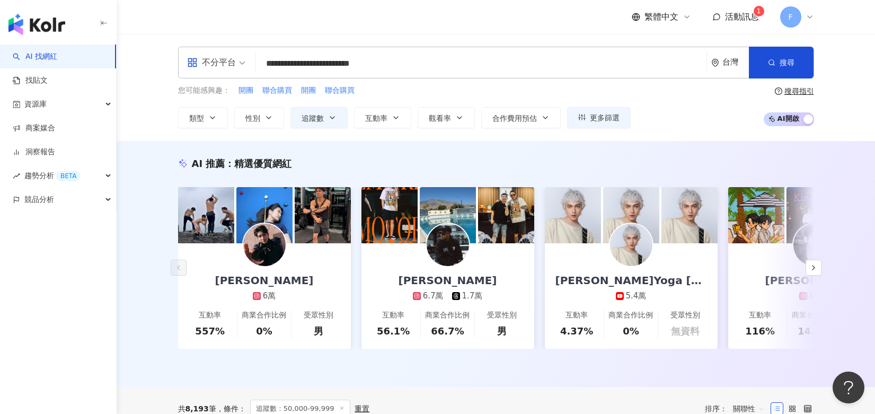
click at [43, 86] on link "找貼文" at bounding box center [30, 80] width 35 height 11
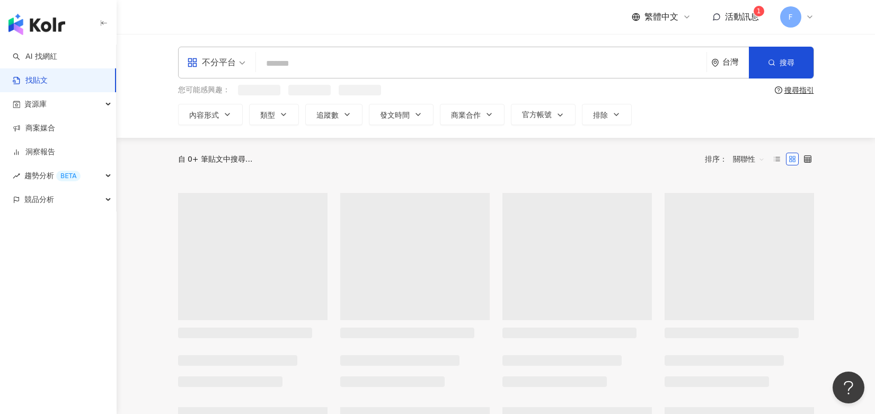
click at [309, 71] on input "search" at bounding box center [481, 63] width 442 height 23
paste input "**********"
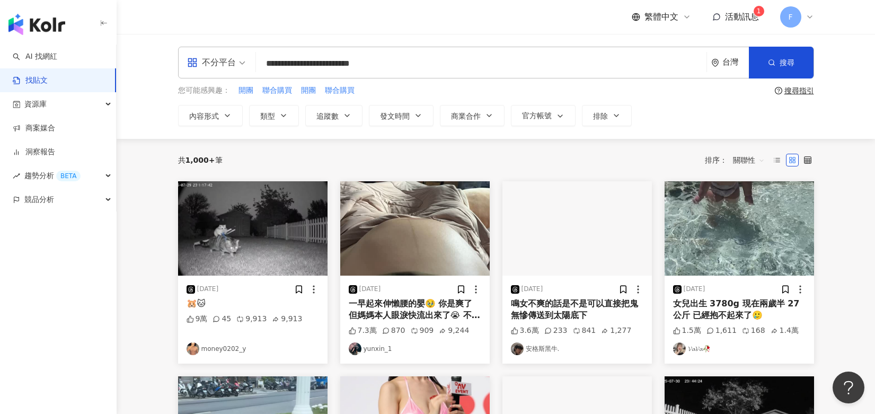
type input "**********"
click at [349, 115] on icon "button" at bounding box center [347, 115] width 8 height 8
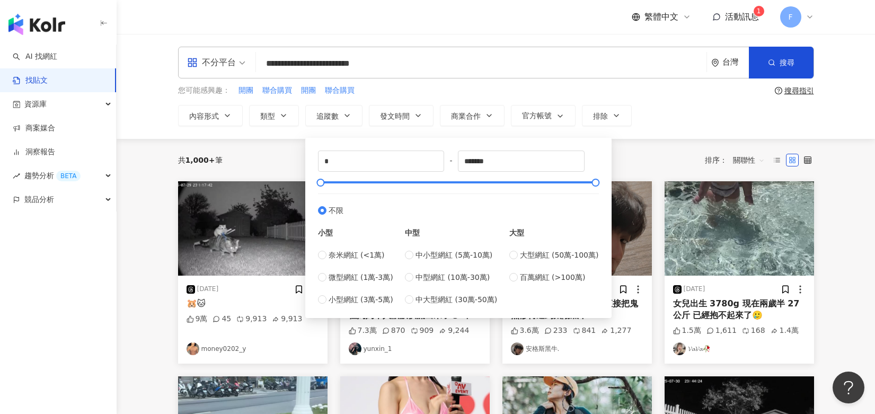
click at [422, 254] on span "中小型網紅 (5萬-10萬)" at bounding box center [453, 255] width 77 height 12
type input "*****"
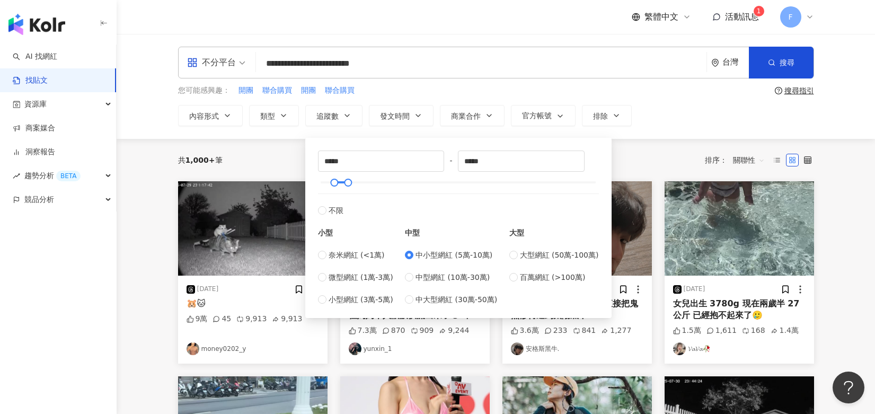
click at [782, 70] on button "搜尋" at bounding box center [780, 63] width 65 height 32
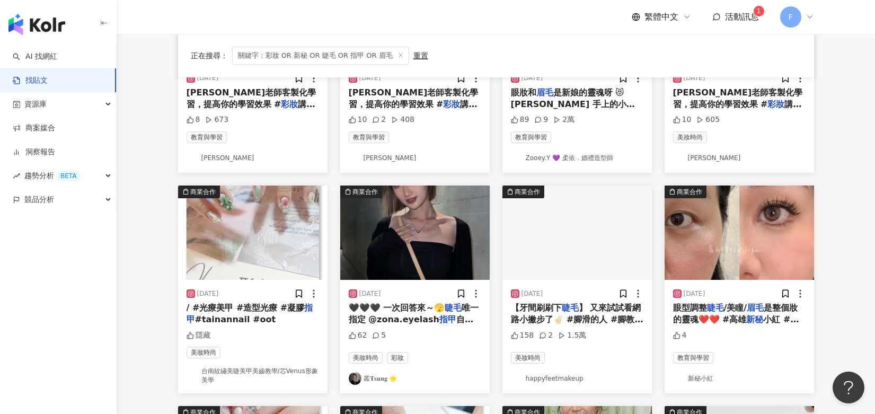
scroll to position [265, 0]
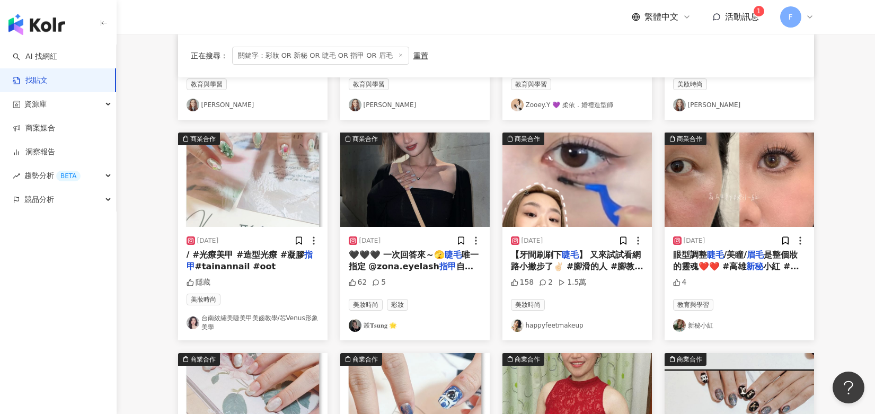
click at [380, 324] on link "叢𝐓𝐬𝐮𝐧𝐠 🌟" at bounding box center [415, 325] width 132 height 13
click at [412, 197] on img at bounding box center [414, 179] width 149 height 94
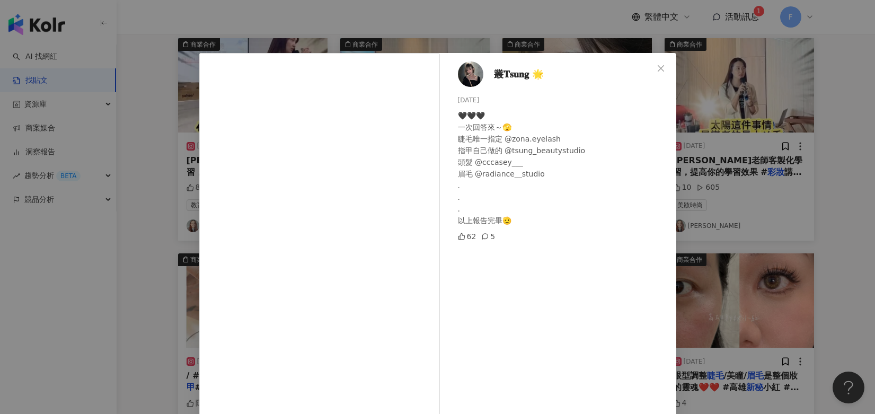
scroll to position [0, 0]
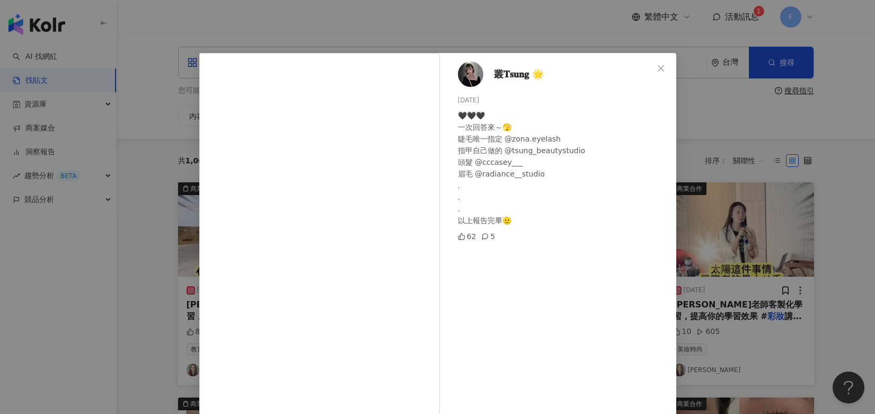
click at [651, 72] on span "Close" at bounding box center [660, 68] width 21 height 8
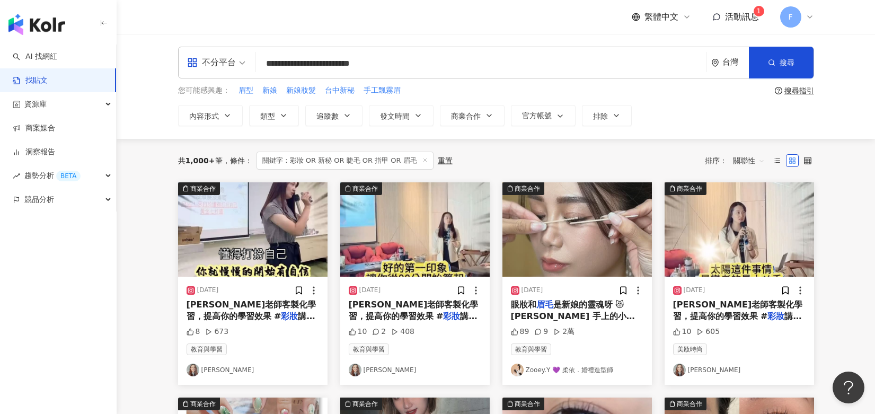
click at [345, 121] on button "追蹤數" at bounding box center [333, 115] width 57 height 21
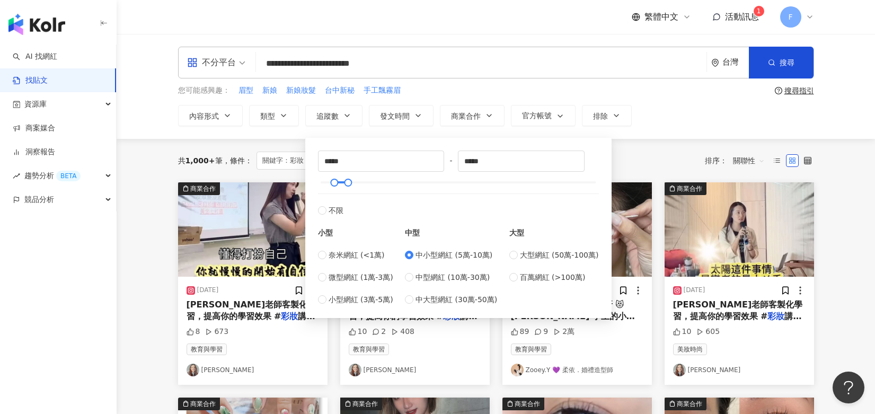
click at [429, 258] on span "中小型網紅 (5萬-10萬)" at bounding box center [453, 255] width 77 height 12
click at [418, 254] on span "中小型網紅 (5萬-10萬)" at bounding box center [453, 255] width 77 height 12
click at [666, 141] on div "共 1,000+ 筆 條件 ： 關鍵字：彩妝 OR 新秘 OR 睫毛 OR 指甲 OR 眉毛 重置 排序： 關聯性" at bounding box center [496, 160] width 636 height 43
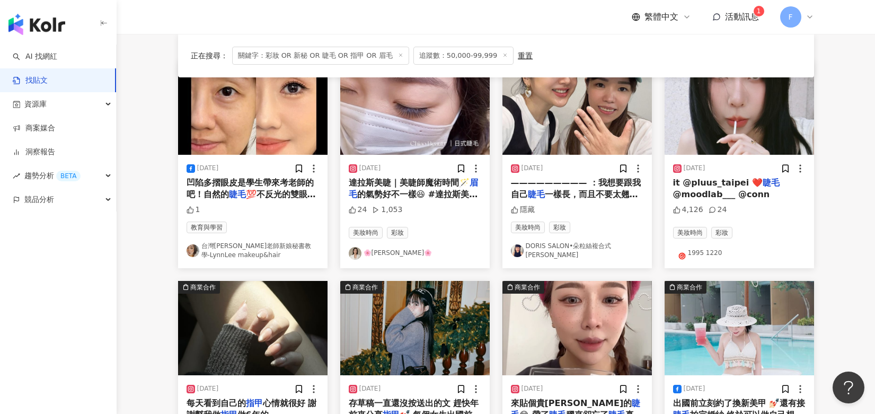
scroll to position [106, 0]
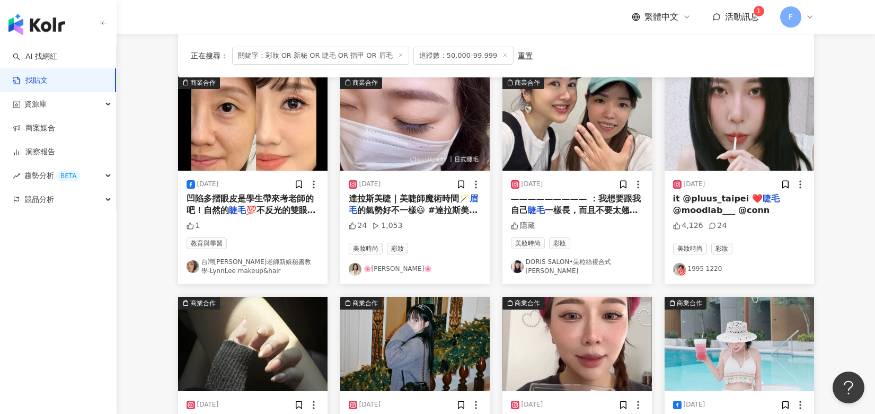
click at [725, 158] on img at bounding box center [738, 123] width 149 height 94
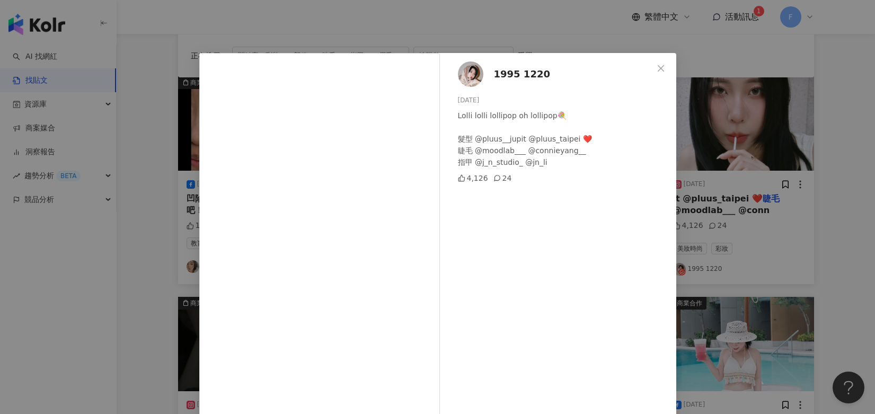
click at [511, 77] on span "1995 1220" at bounding box center [522, 74] width 56 height 15
click at [802, 75] on div "1995 1220 2024/8/11 Lolli lolli lollipop oh lollipop🍭 髮型 @pluus__jupit @pluus_t…" at bounding box center [437, 207] width 875 height 414
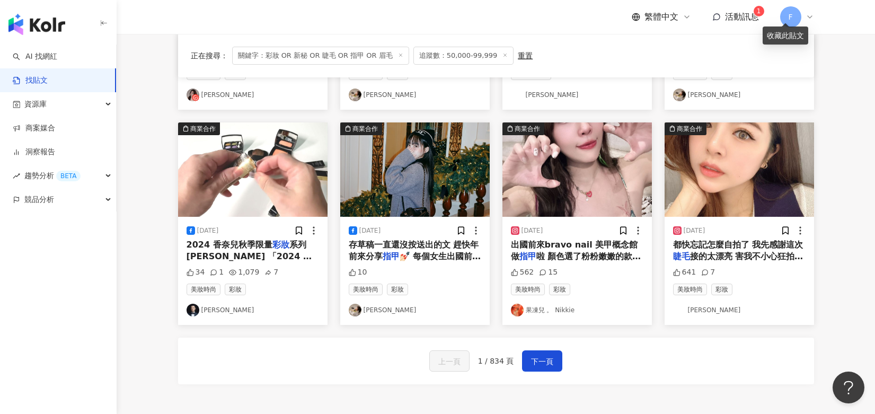
scroll to position [477, 0]
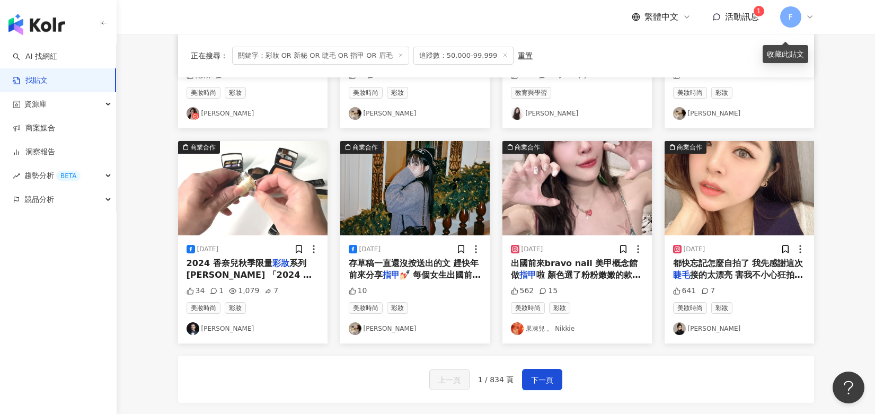
click at [545, 376] on span "下一頁" at bounding box center [542, 379] width 22 height 13
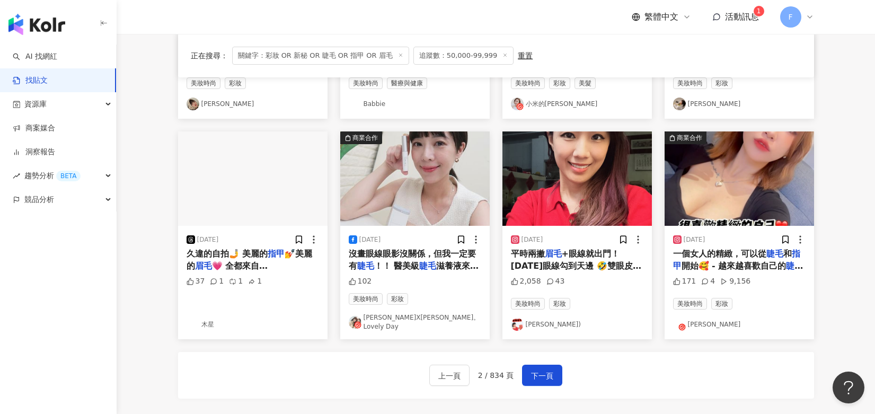
scroll to position [472, 0]
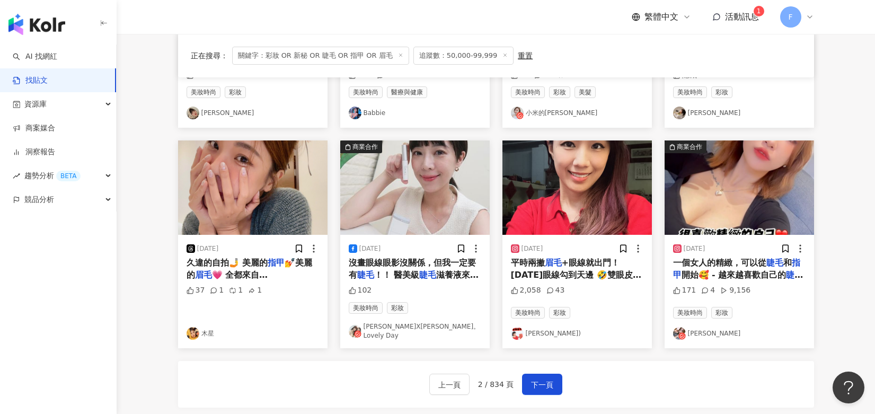
click at [397, 329] on link "瑞秋X妮娜。Lovely Day" at bounding box center [415, 331] width 132 height 18
click at [406, 193] on img at bounding box center [414, 187] width 149 height 94
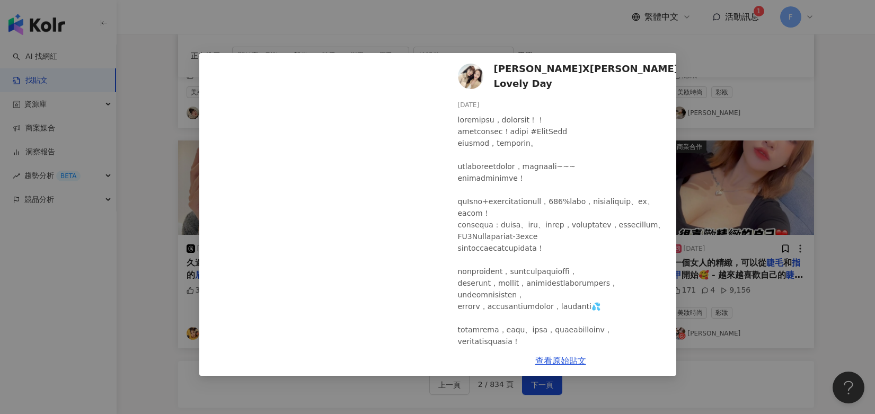
click at [658, 66] on icon "close" at bounding box center [660, 68] width 6 height 6
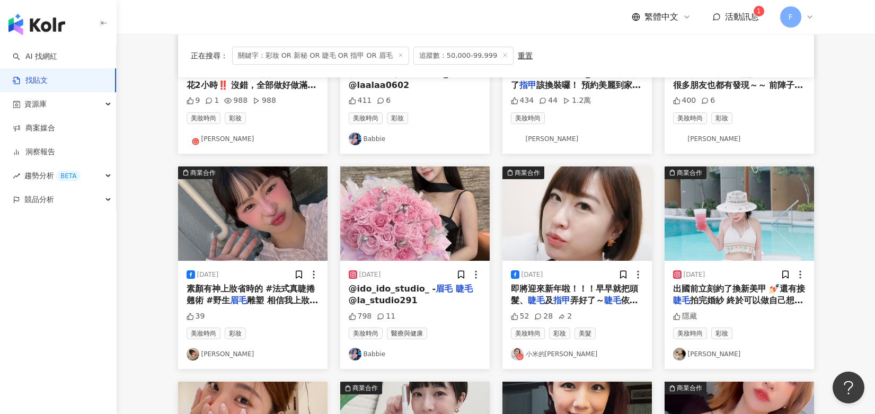
scroll to position [207, 0]
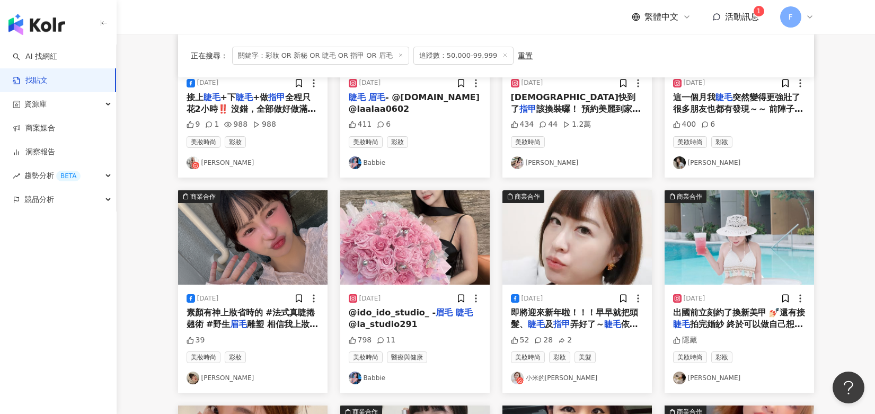
click at [407, 255] on img at bounding box center [414, 237] width 149 height 94
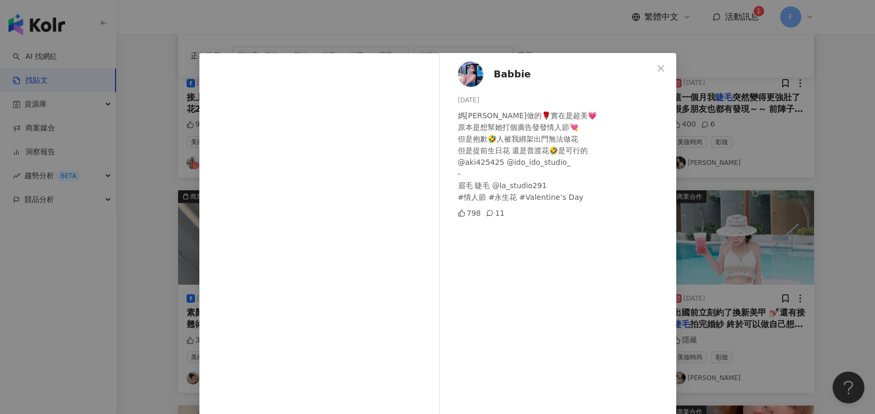
click at [501, 73] on span "Babbie" at bounding box center [512, 74] width 37 height 15
click at [805, 99] on div "Babbie 2024/8/8 媽咪做的🌹實在是超美💗 原本是想幫她打個廣告發發情人節💘 但是抱歉🤣人被我綁架出門無法做花 但是提前生日花 還是普渡花🤣是可行…" at bounding box center [437, 207] width 875 height 414
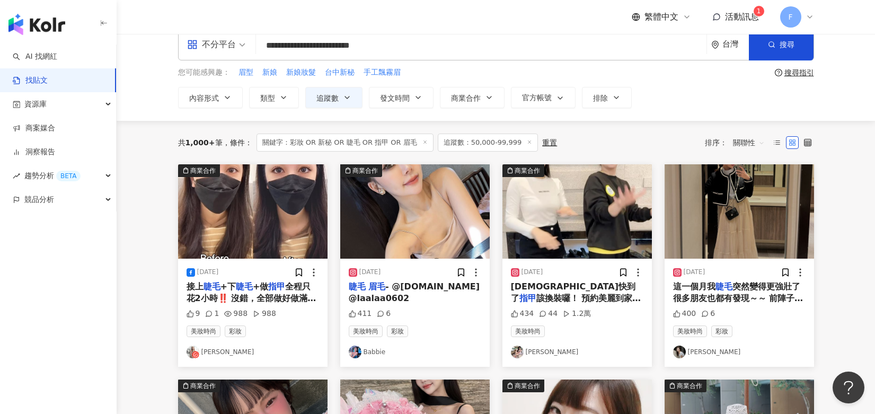
scroll to position [0, 0]
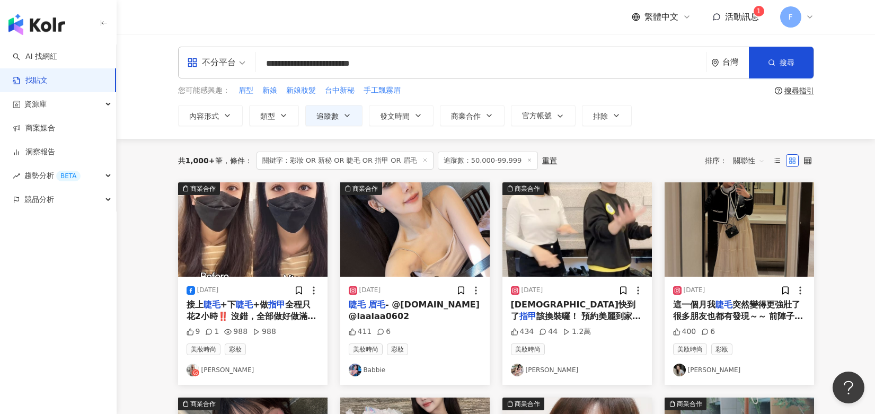
click at [414, 118] on icon "button" at bounding box center [418, 115] width 8 height 8
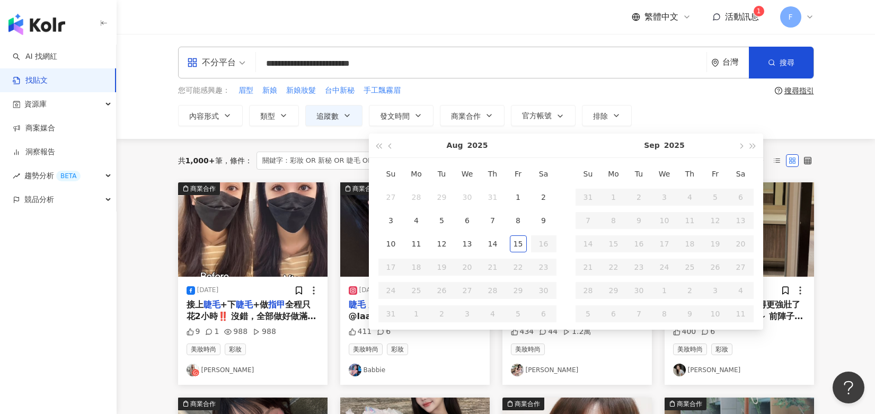
click at [457, 145] on button "Aug" at bounding box center [455, 145] width 16 height 24
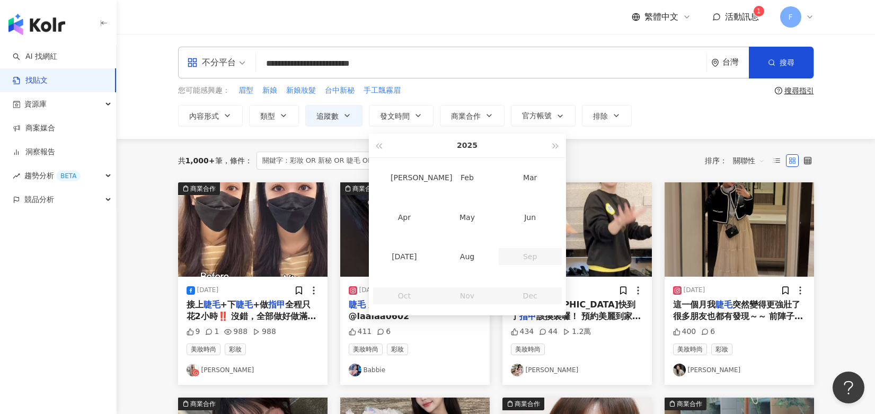
type input "**********"
click at [403, 172] on div "Jan" at bounding box center [404, 177] width 36 height 17
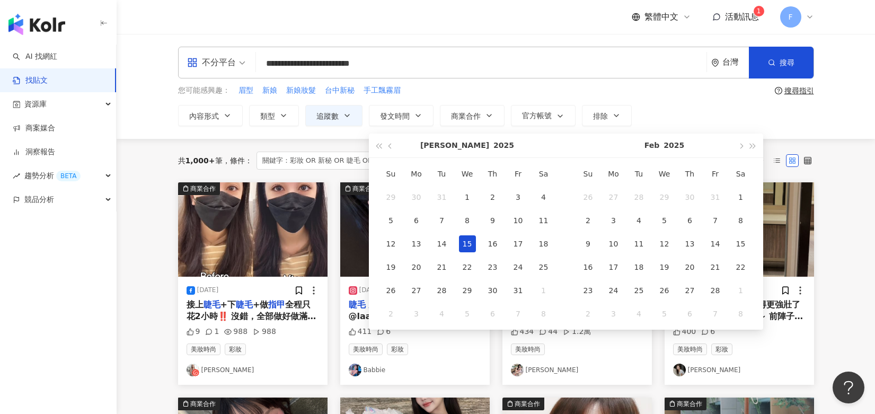
type input "**********"
click at [466, 192] on div "1" at bounding box center [467, 197] width 17 height 17
type input "**********"
click at [669, 148] on button "2025" at bounding box center [673, 145] width 21 height 24
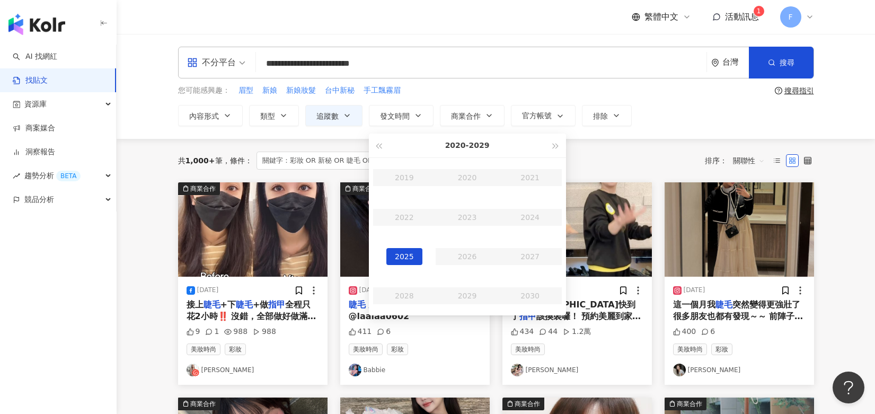
type input "**********"
click at [402, 255] on div "2025" at bounding box center [404, 256] width 36 height 17
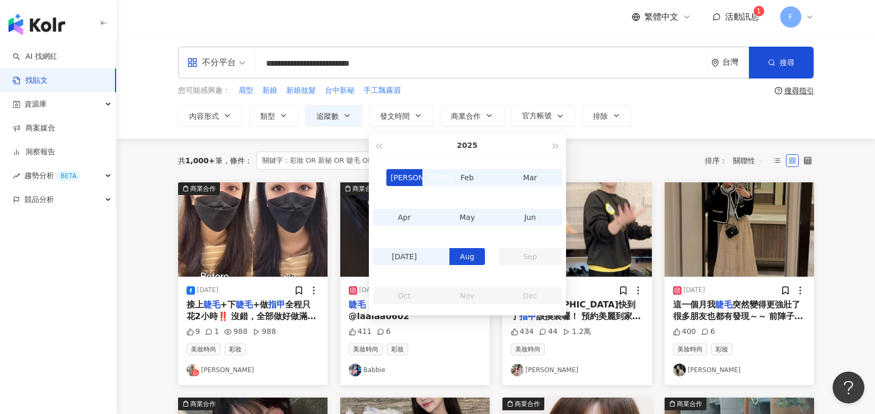
click at [470, 253] on div "Aug" at bounding box center [467, 256] width 36 height 17
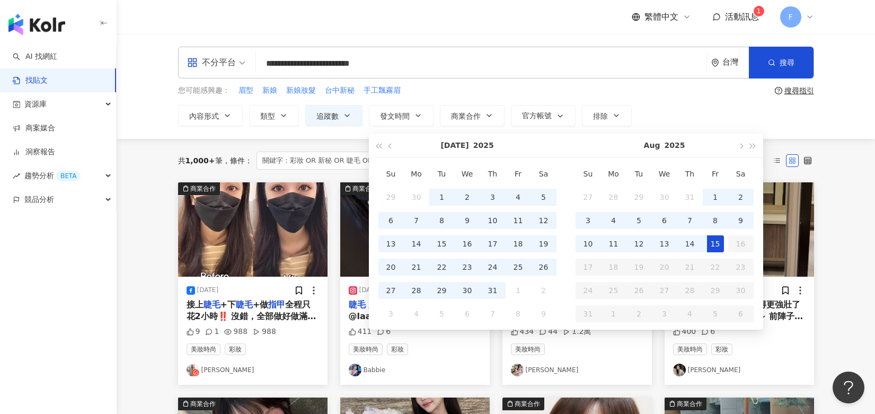
type input "**********"
click at [698, 244] on td "14" at bounding box center [689, 243] width 25 height 23
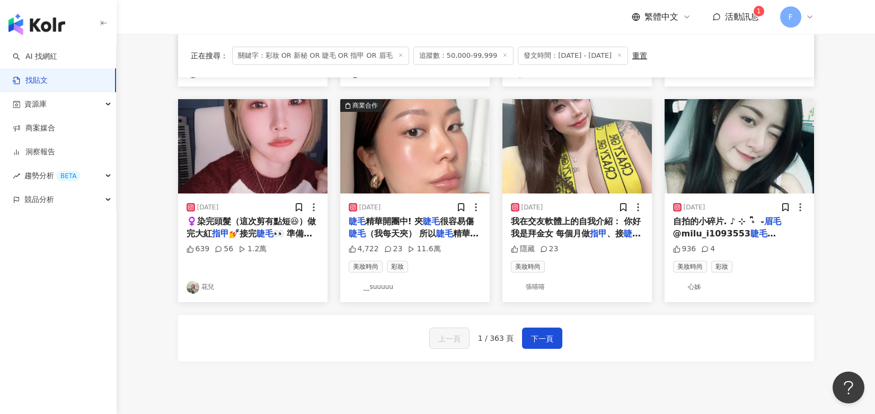
scroll to position [605, 0]
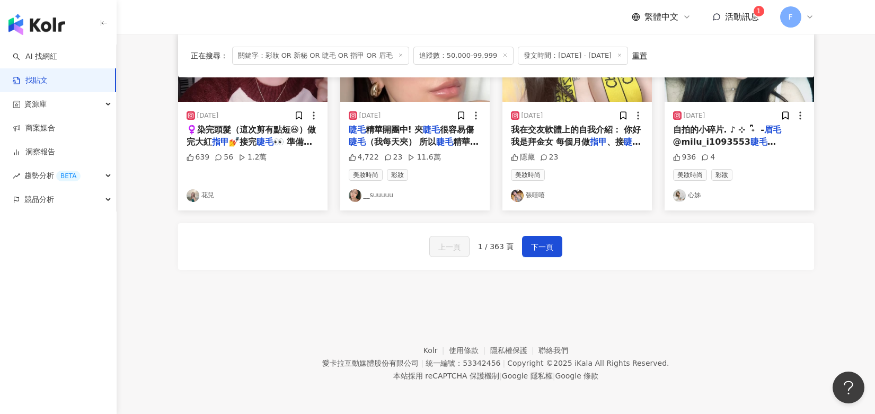
click at [537, 249] on span "下一頁" at bounding box center [542, 246] width 22 height 13
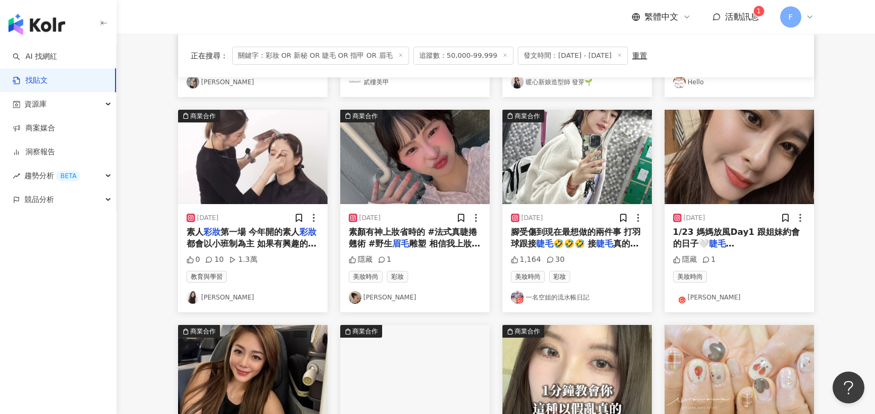
scroll to position [287, 0]
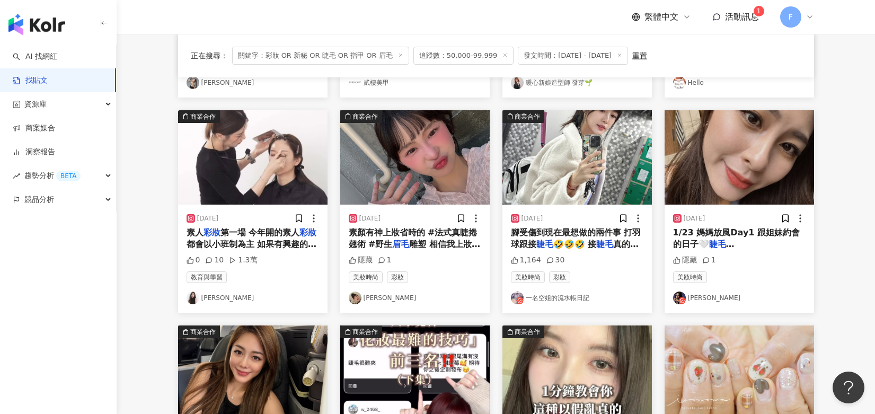
click at [262, 239] on span "都會以小班制為主 如果有興趣的女孩們歡迎來一起上課☺️🫶🏻 也歡迎有企業上課需求的女孩一起把我與老師們帶走團體教課唷！！ 課程絕對是讓你們有豐富的收穫🔥 發現…" at bounding box center [252, 297] width 132 height 117
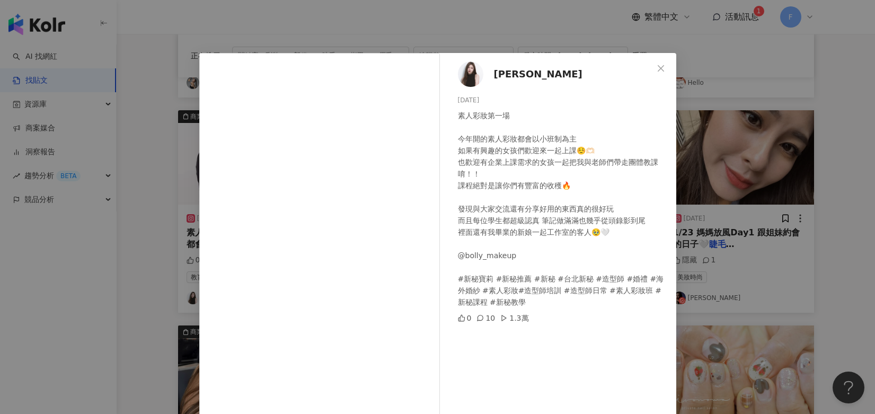
click at [652, 71] on span "Close" at bounding box center [660, 68] width 21 height 8
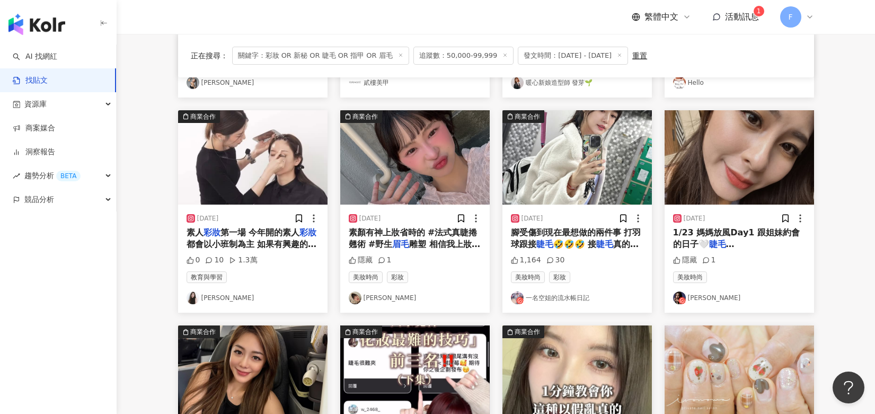
click at [593, 244] on span "🤣🤣🤣 接" at bounding box center [574, 244] width 43 height 10
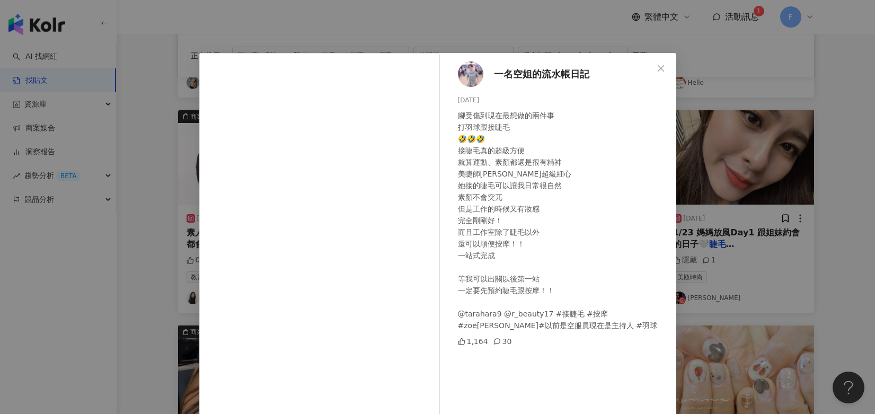
click at [835, 91] on div "一名空姐的流水帳日記 2025/1/29 腳受傷到現在最想做的兩件事 打羽球跟接睫毛 🤣🤣🤣 接睫毛真的超級方便 就算運動、素顏都還是很有精神 美睫師Tara…" at bounding box center [437, 207] width 875 height 414
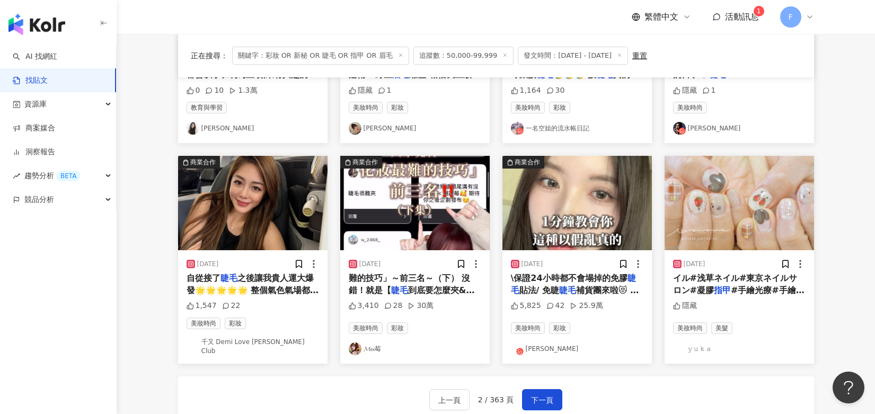
scroll to position [499, 0]
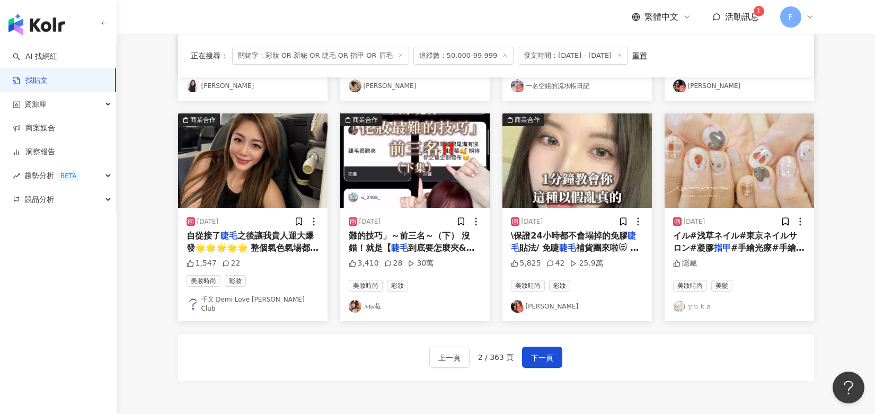
click at [550, 351] on span "下一頁" at bounding box center [542, 357] width 22 height 13
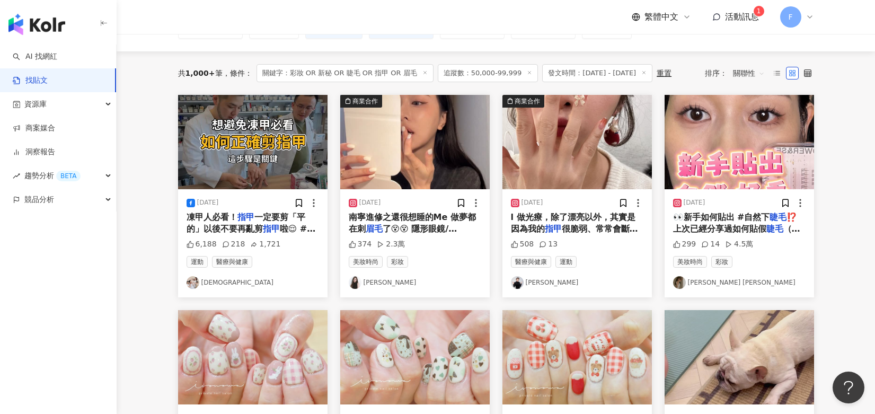
scroll to position [106, 0]
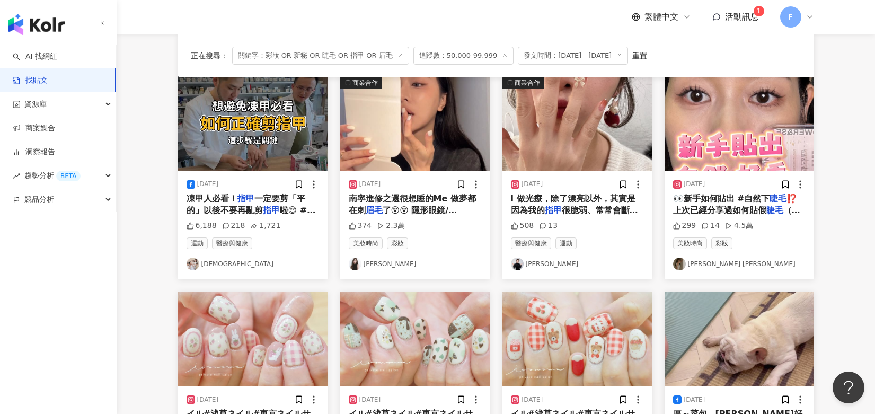
click at [573, 205] on span "很脆弱、常常會斷掉，做了光療之後超方" at bounding box center [574, 216] width 127 height 22
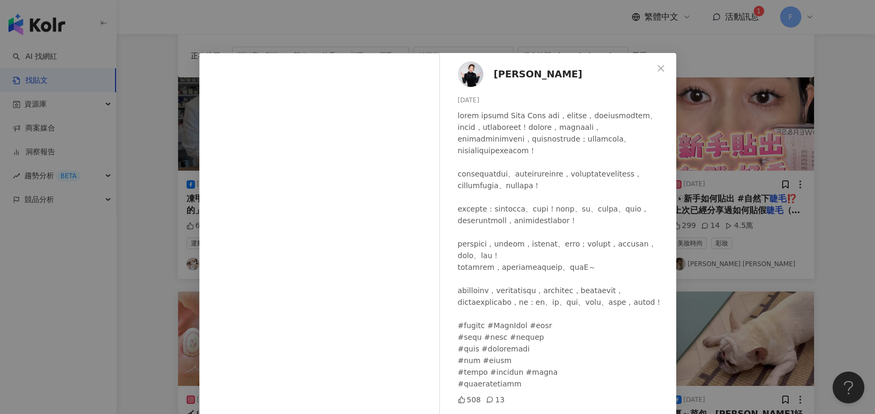
click at [656, 66] on icon "close" at bounding box center [660, 68] width 8 height 8
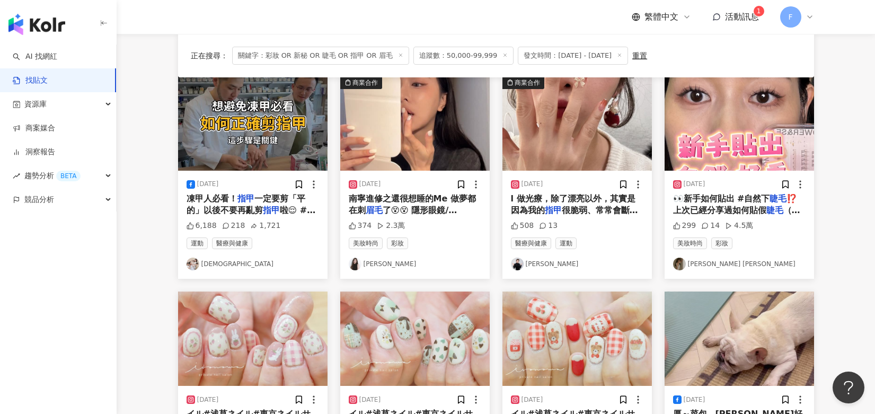
click at [744, 208] on span "⁉️ 上次已經分享過如何貼假" at bounding box center [735, 204] width 124 height 22
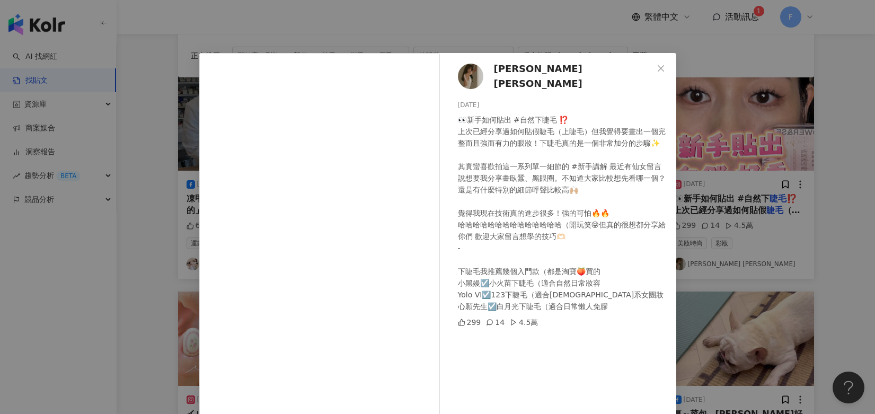
click at [725, 77] on div "Selina Cheng 鄭雅勻 2025/3/6 👀新手如何貼出 #自然下睫毛 ⁉️ 上次已經分享過如何貼假睫毛（上睫毛）但我覺得要畫出一個完整而且強而有力…" at bounding box center [437, 207] width 875 height 414
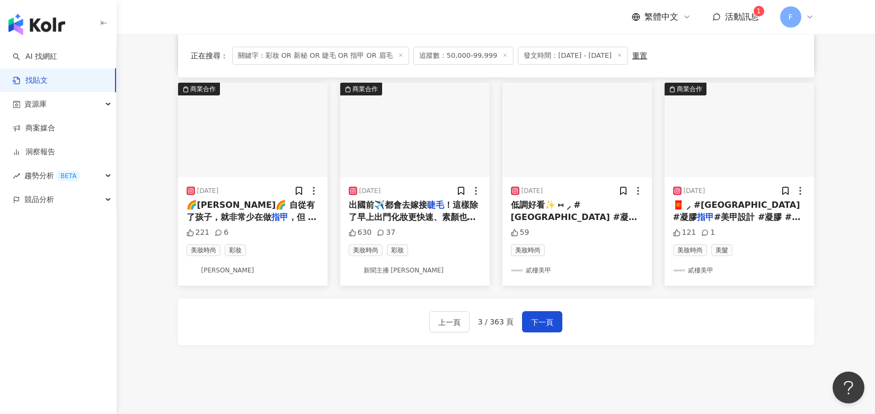
scroll to position [477, 0]
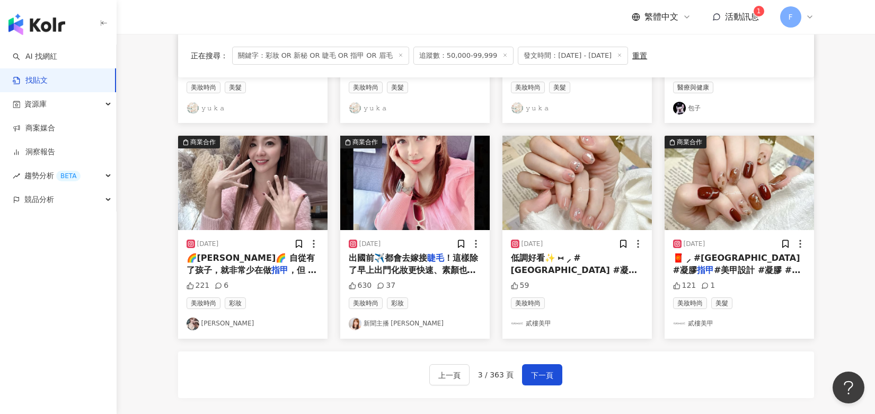
click at [242, 207] on img at bounding box center [252, 183] width 149 height 94
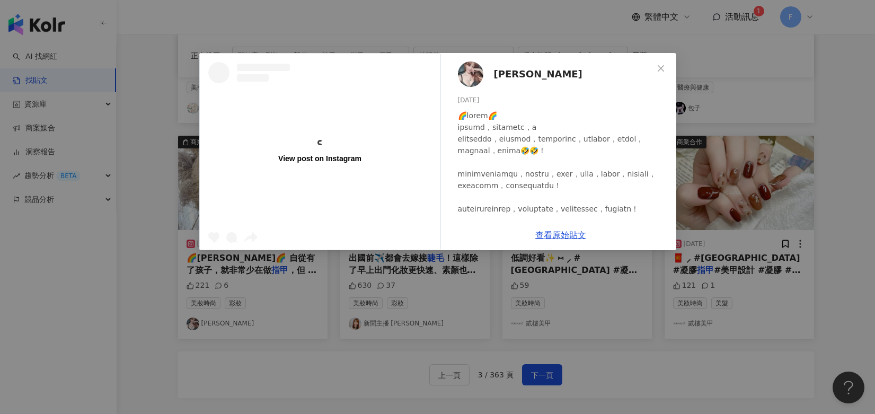
click at [639, 387] on div "View post on Instagram Teresa 莎兒 2025/1/10 221 6 查看原始貼文" at bounding box center [437, 207] width 875 height 414
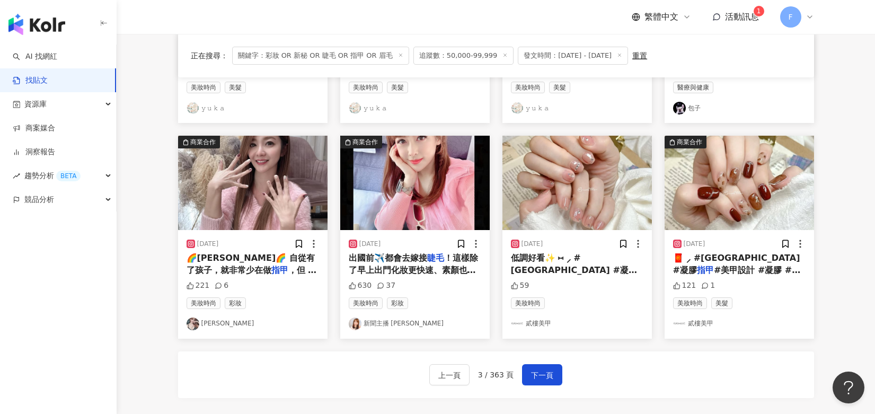
click at [542, 374] on span "下一頁" at bounding box center [542, 375] width 22 height 13
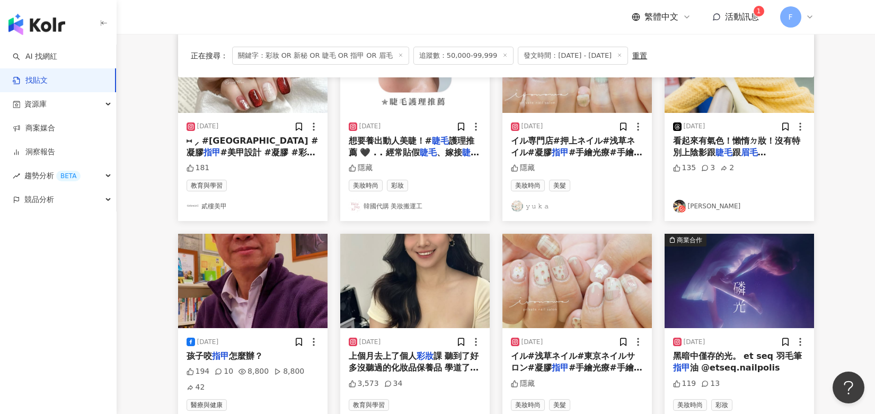
scroll to position [53, 0]
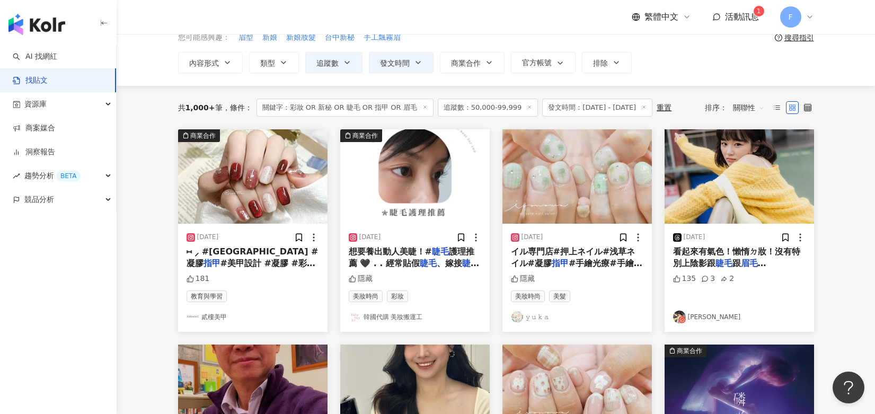
click at [749, 196] on img at bounding box center [738, 176] width 149 height 94
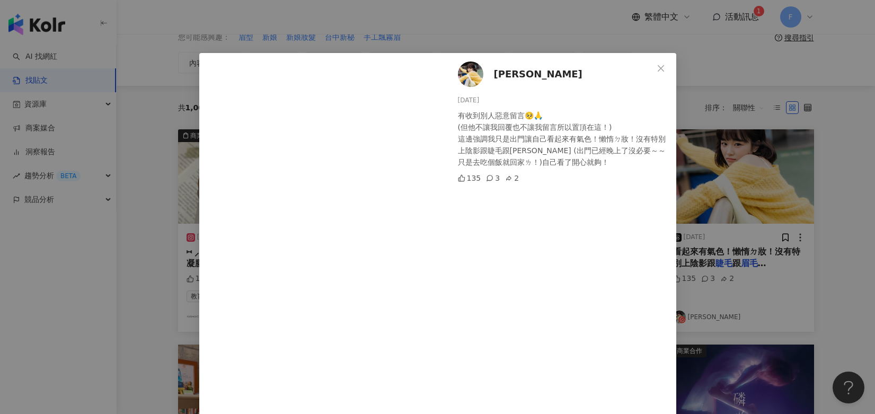
click at [661, 66] on icon "close" at bounding box center [660, 68] width 8 height 8
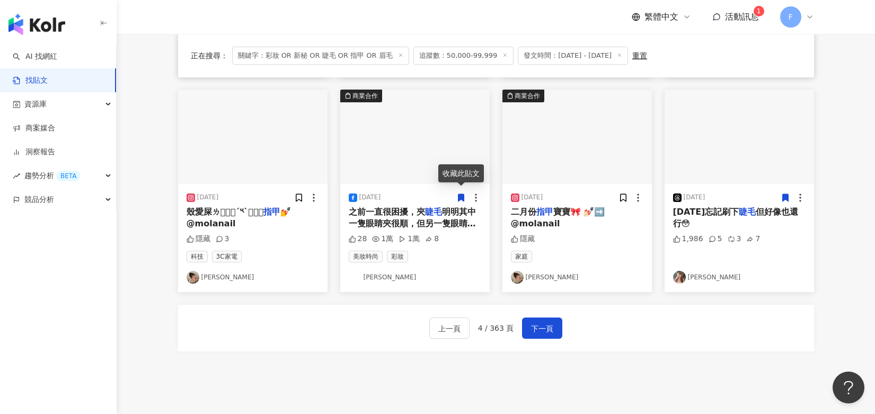
scroll to position [530, 0]
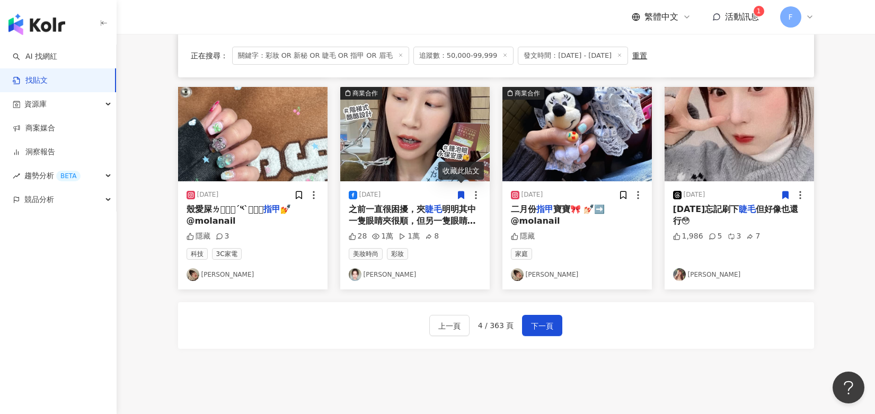
click at [538, 322] on span "下一頁" at bounding box center [542, 325] width 22 height 13
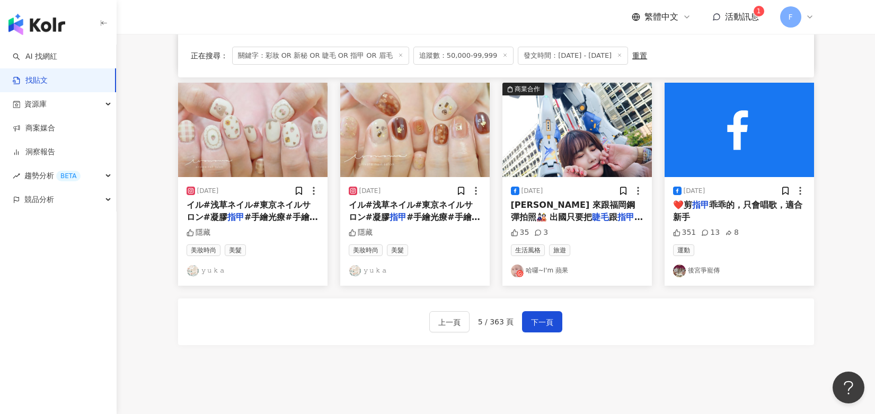
click at [737, 14] on span "活動訊息" at bounding box center [742, 17] width 34 height 10
click at [549, 317] on span "下一頁" at bounding box center [542, 322] width 22 height 13
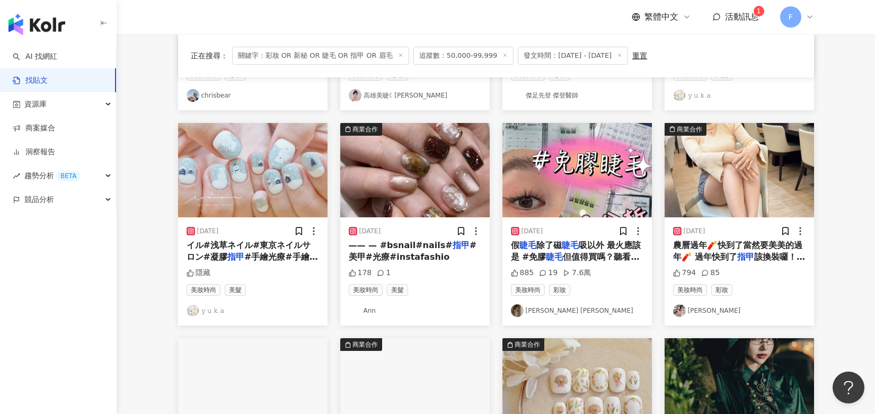
scroll to position [265, 0]
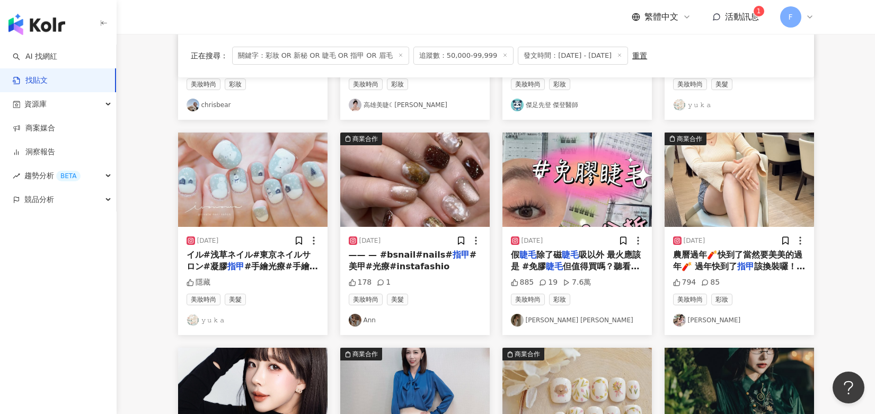
click at [741, 264] on mark "指甲" at bounding box center [745, 266] width 17 height 10
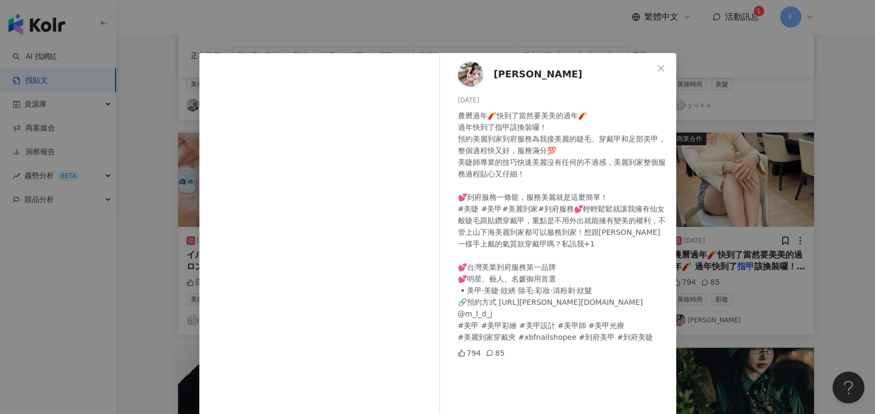
click at [661, 68] on icon "close" at bounding box center [660, 68] width 8 height 8
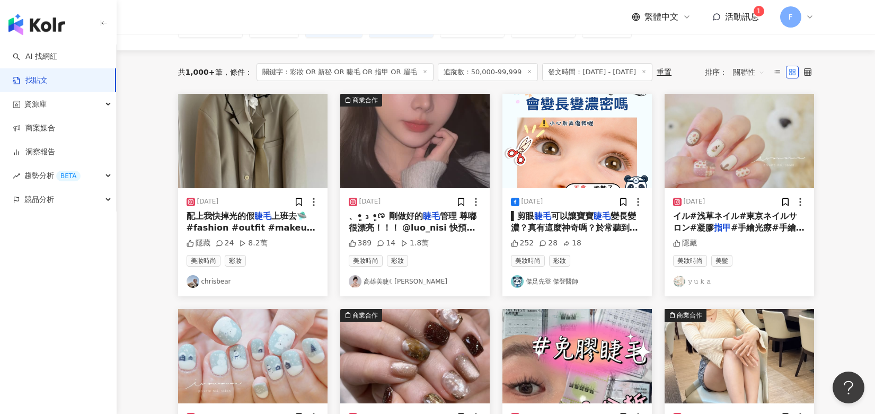
scroll to position [106, 0]
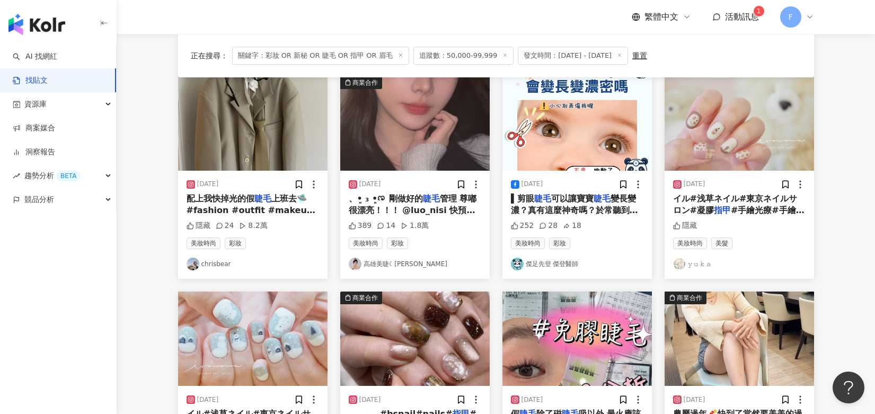
click at [244, 206] on span "上班去🛸 #fashion #outfit #makeup #ootd #openyy" at bounding box center [250, 210] width 129 height 34
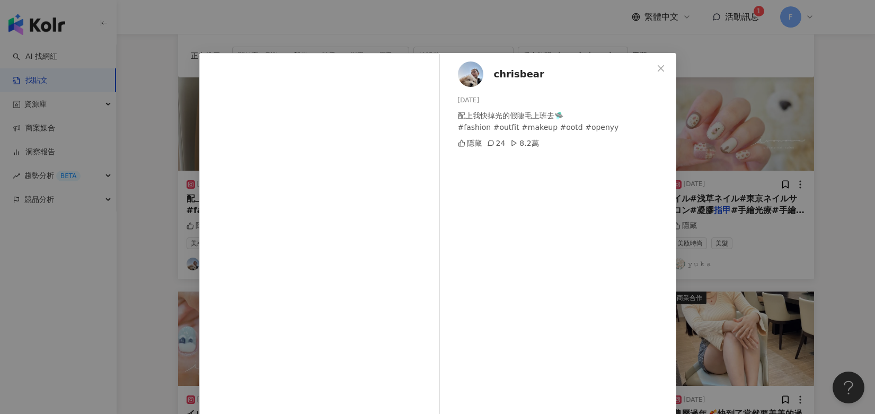
click at [832, 95] on div "chrisbear 2025/3/2 配上我快掉光的假睫毛上班去🛸 #fashion #outfit #makeup #ootd #openyy 隱藏 24 …" at bounding box center [437, 207] width 875 height 414
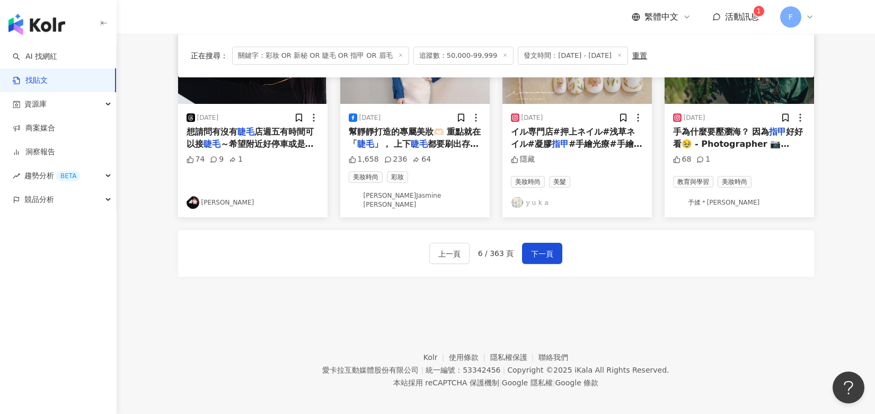
scroll to position [605, 0]
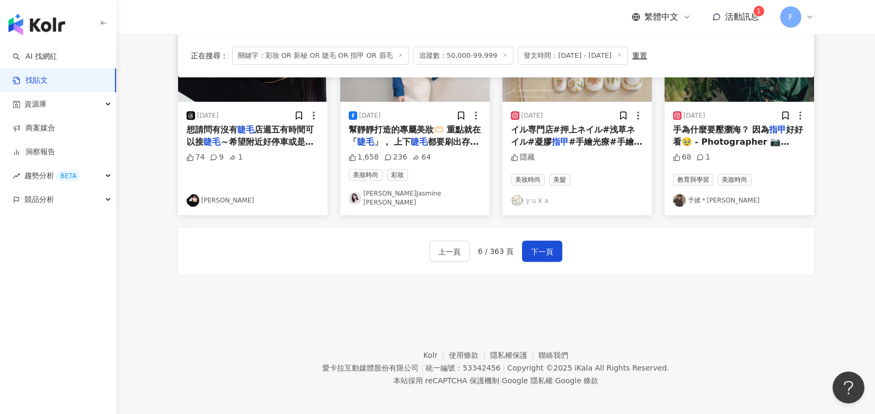
click at [542, 248] on span "下一頁" at bounding box center [542, 251] width 22 height 13
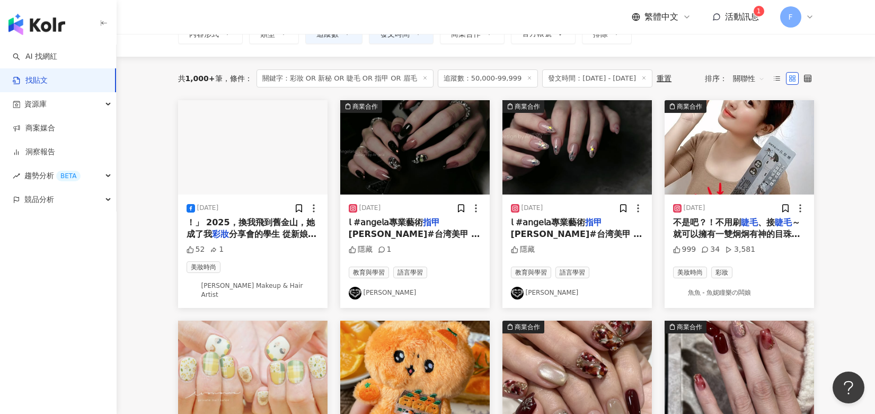
scroll to position [106, 0]
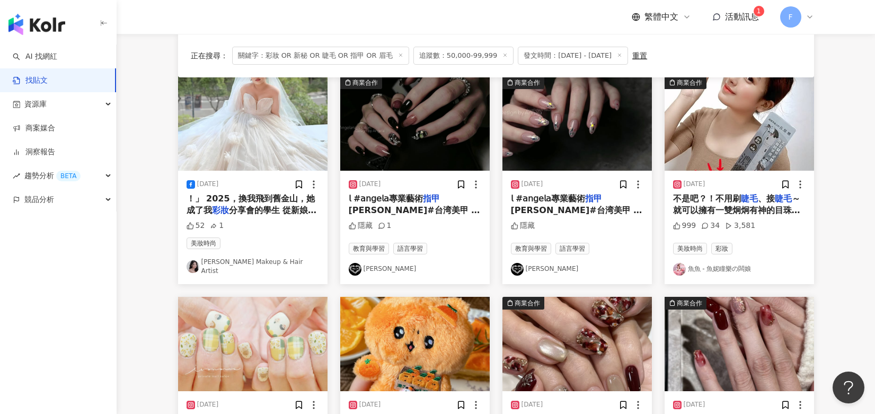
click at [717, 202] on span "不是吧？！不用刷" at bounding box center [707, 198] width 68 height 10
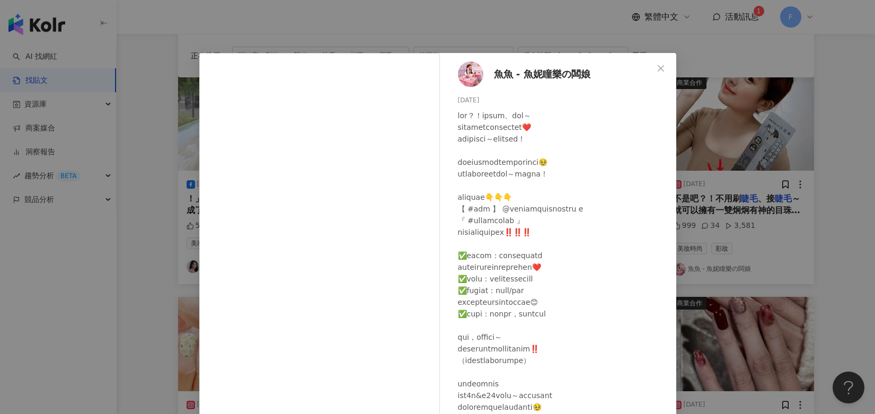
click at [791, 60] on div "魚魚 - 魚妮瞳樂の闆娘 2025/6/17 999 34 3,581 查看原始貼文" at bounding box center [437, 207] width 875 height 414
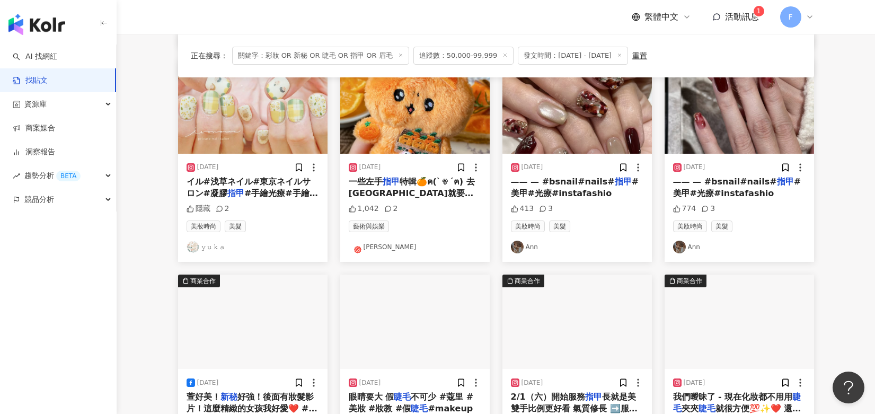
scroll to position [318, 0]
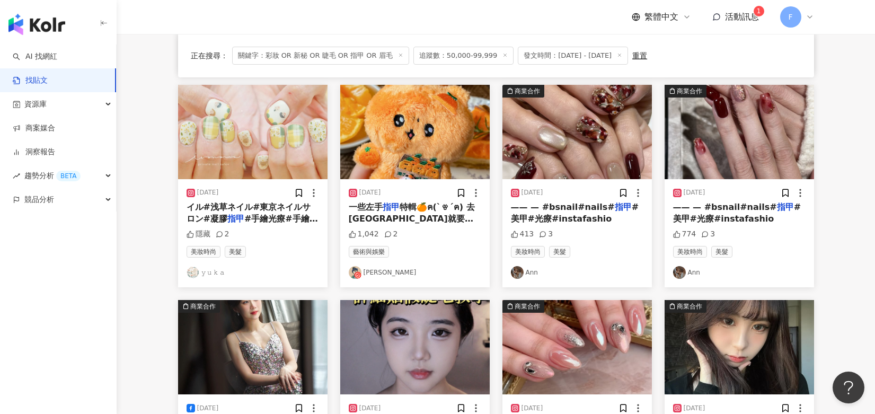
click at [420, 215] on span "特輯🍊ฅ(`ꈊ´ฅ) 去濟州島就要有滿滿的橘子吧！！！ . ★𝐍𝐚𝐢𝐥𝐬： @mama0318 每次出國前都要來煩尼莫ଘ(੭♡⸝⸝⸝ᵒ̴̶̷̥́ ﹏ᵒ̴̶̷̥…" at bounding box center [415, 236] width 132 height 69
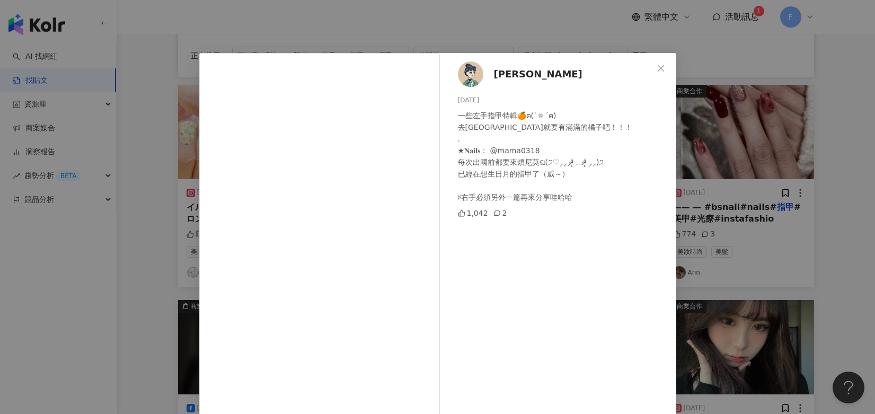
click at [656, 64] on icon "close" at bounding box center [660, 68] width 8 height 8
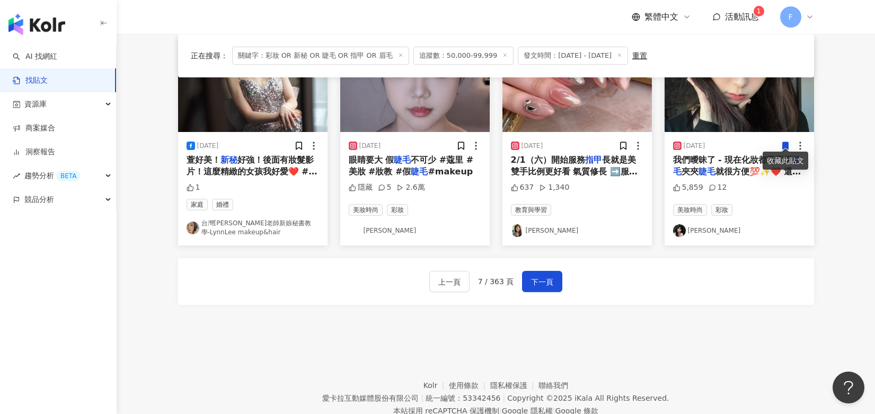
scroll to position [583, 0]
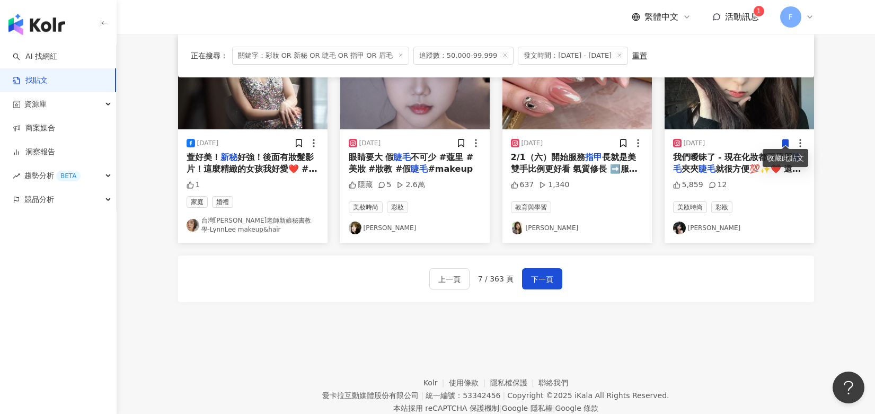
click at [715, 120] on img at bounding box center [738, 82] width 149 height 94
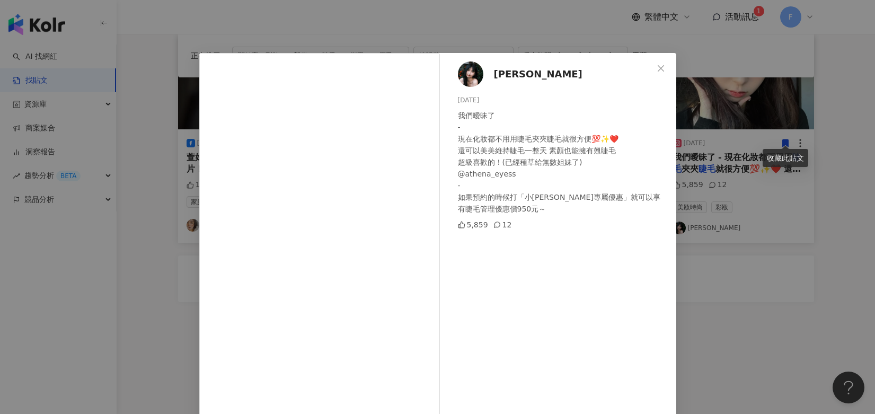
click at [830, 56] on div "小劉 2025/1/25 我們曖昧了 - 現在化妝都不用用睫毛夾夾睫毛就很方便💯✨❤️ 還可以美美維持睫毛一整天 素顏也能擁有翹睫毛 超級喜歡的！(已經種草給…" at bounding box center [437, 207] width 875 height 414
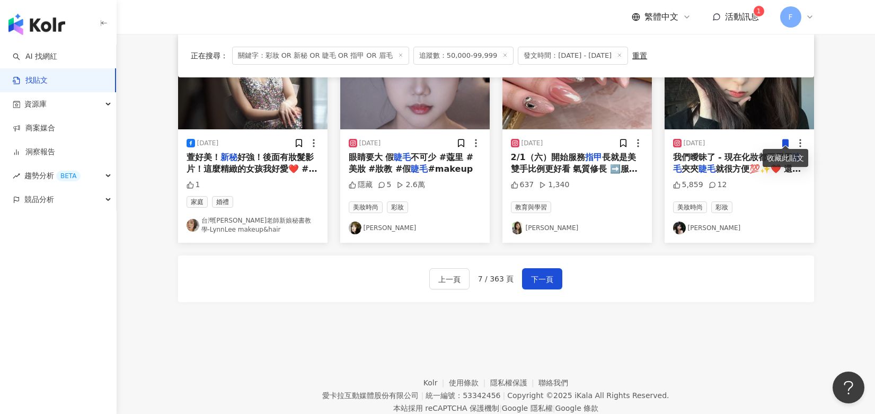
click at [551, 273] on span "下一頁" at bounding box center [542, 279] width 22 height 13
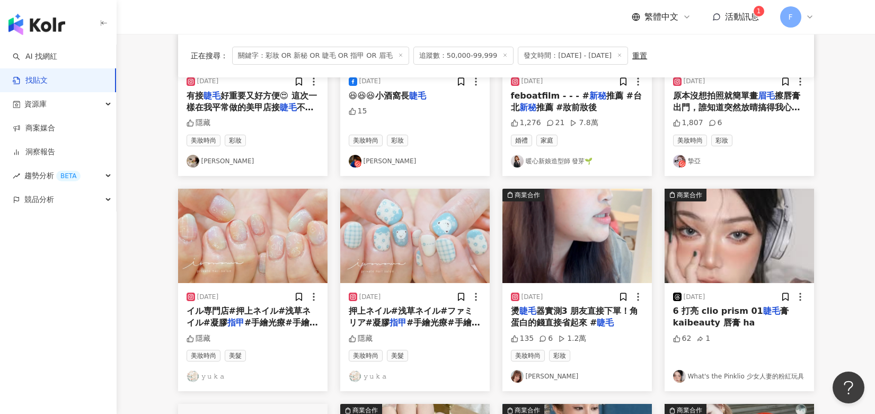
scroll to position [207, 0]
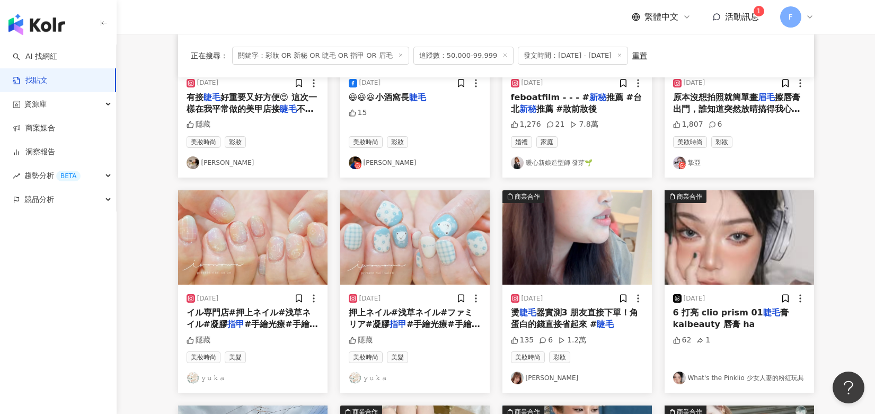
click at [551, 263] on img at bounding box center [576, 237] width 149 height 94
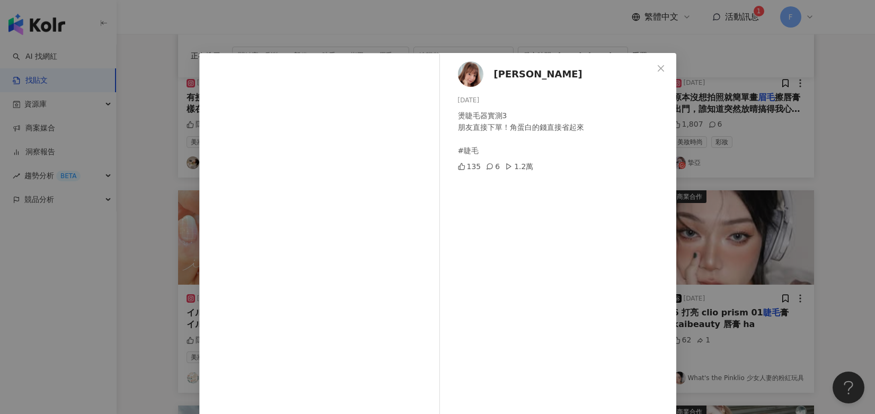
click at [786, 82] on div "Xian Xian Tsai 2025/4/5 燙睫毛器實測3 朋友直接下單！角蛋白的錢直接省起來 #睫毛 135 6 1.2萬 查看原始貼文" at bounding box center [437, 207] width 875 height 414
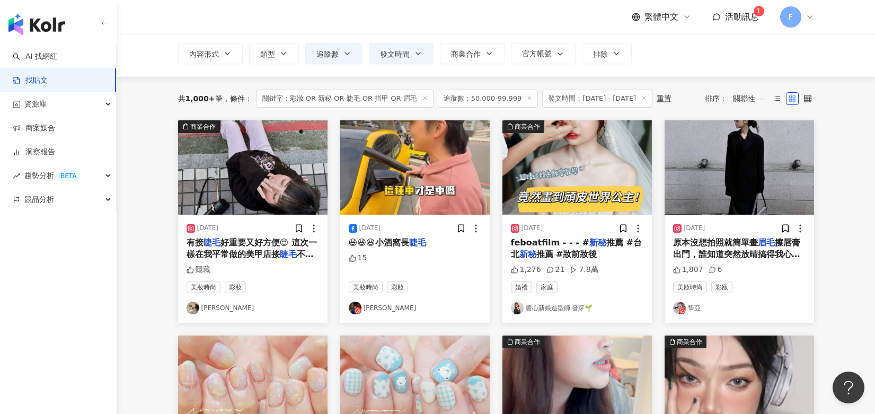
scroll to position [0, 0]
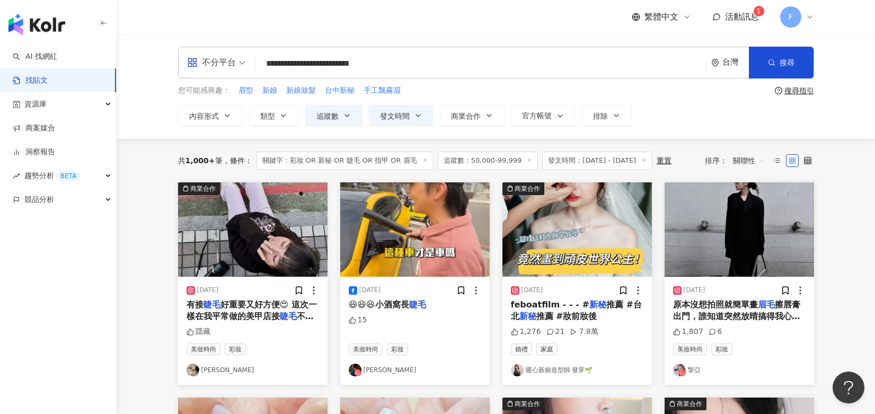
click at [712, 275] on img at bounding box center [738, 229] width 149 height 94
